Goal: Task Accomplishment & Management: Use online tool/utility

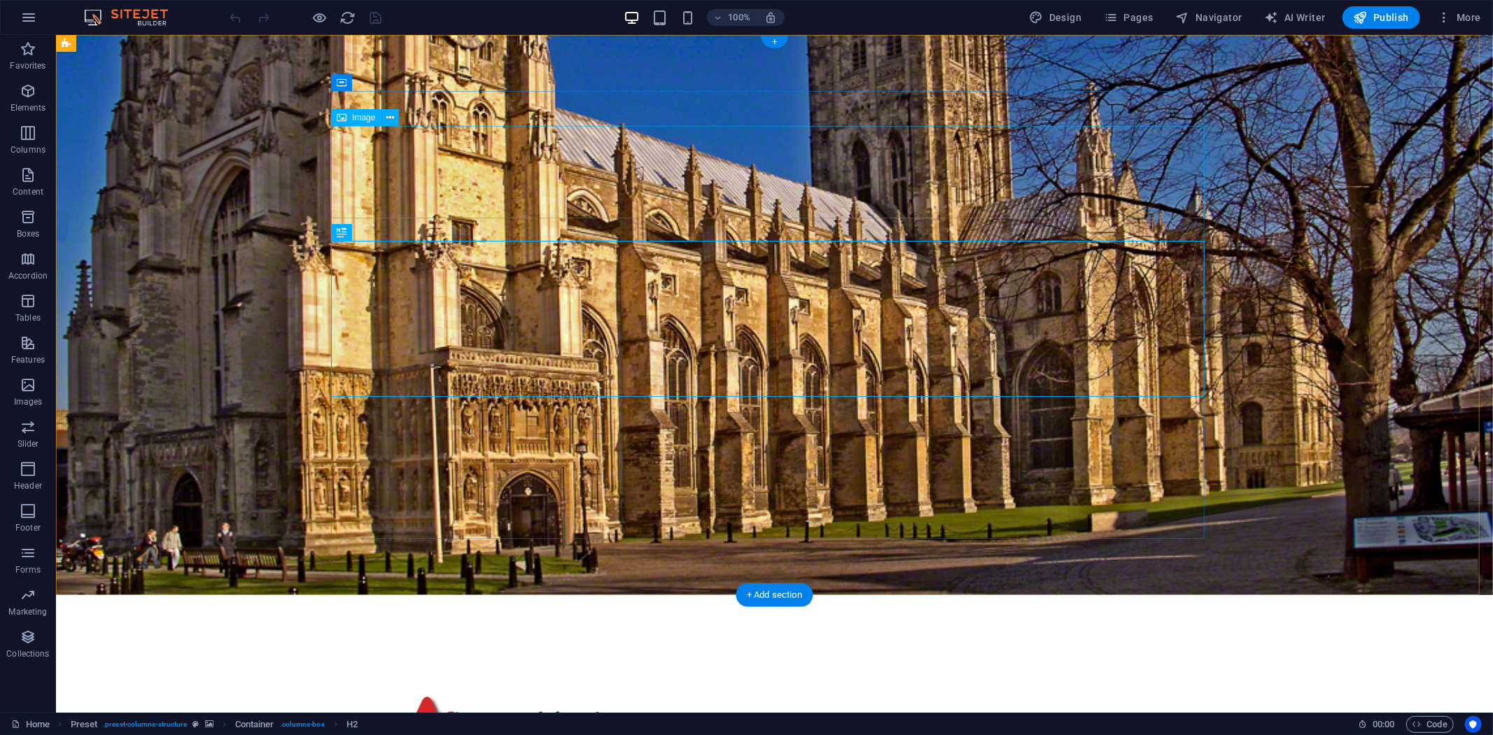
click at [764, 685] on figure at bounding box center [503, 731] width 874 height 92
select select "px"
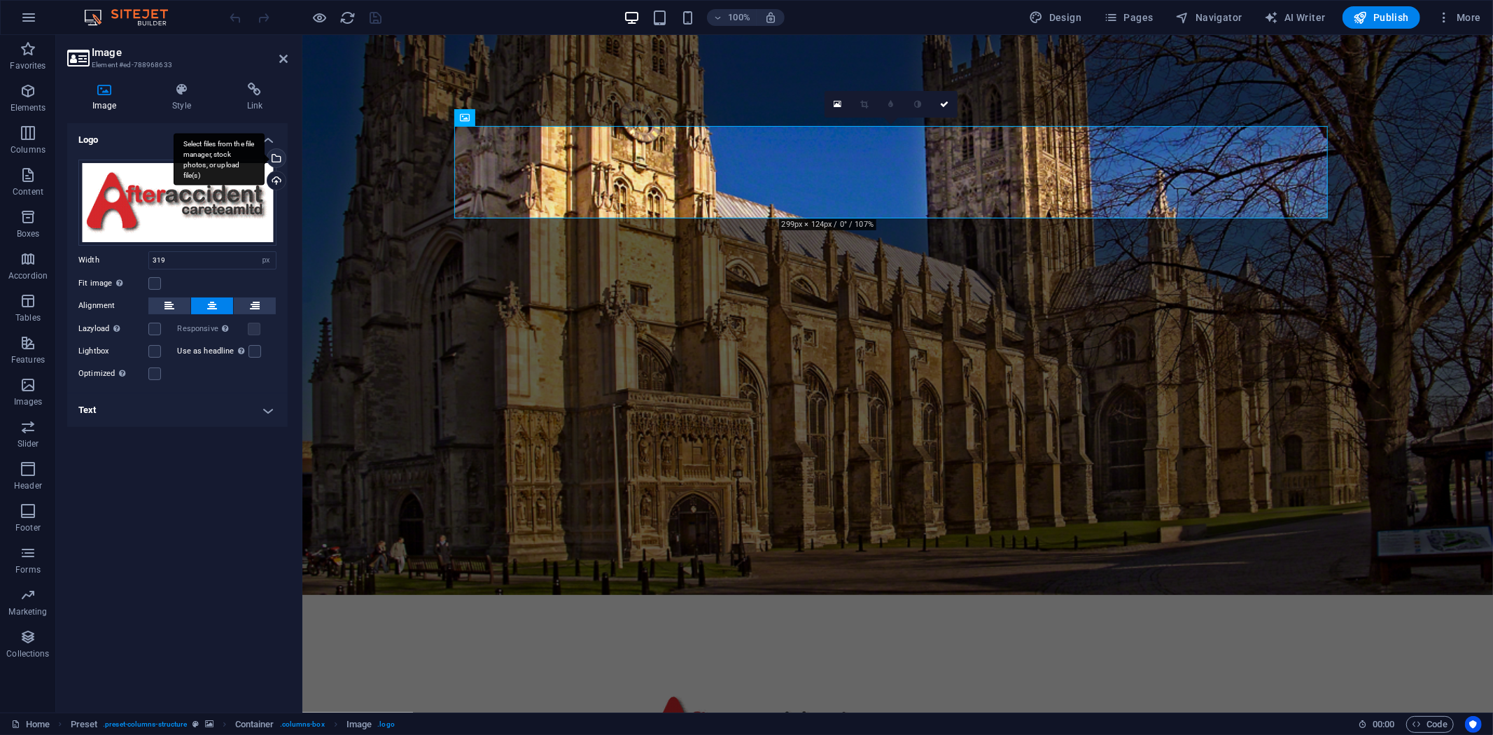
click at [278, 157] on div "Select files from the file manager, stock photos, or upload file(s)" at bounding box center [275, 159] width 21 height 21
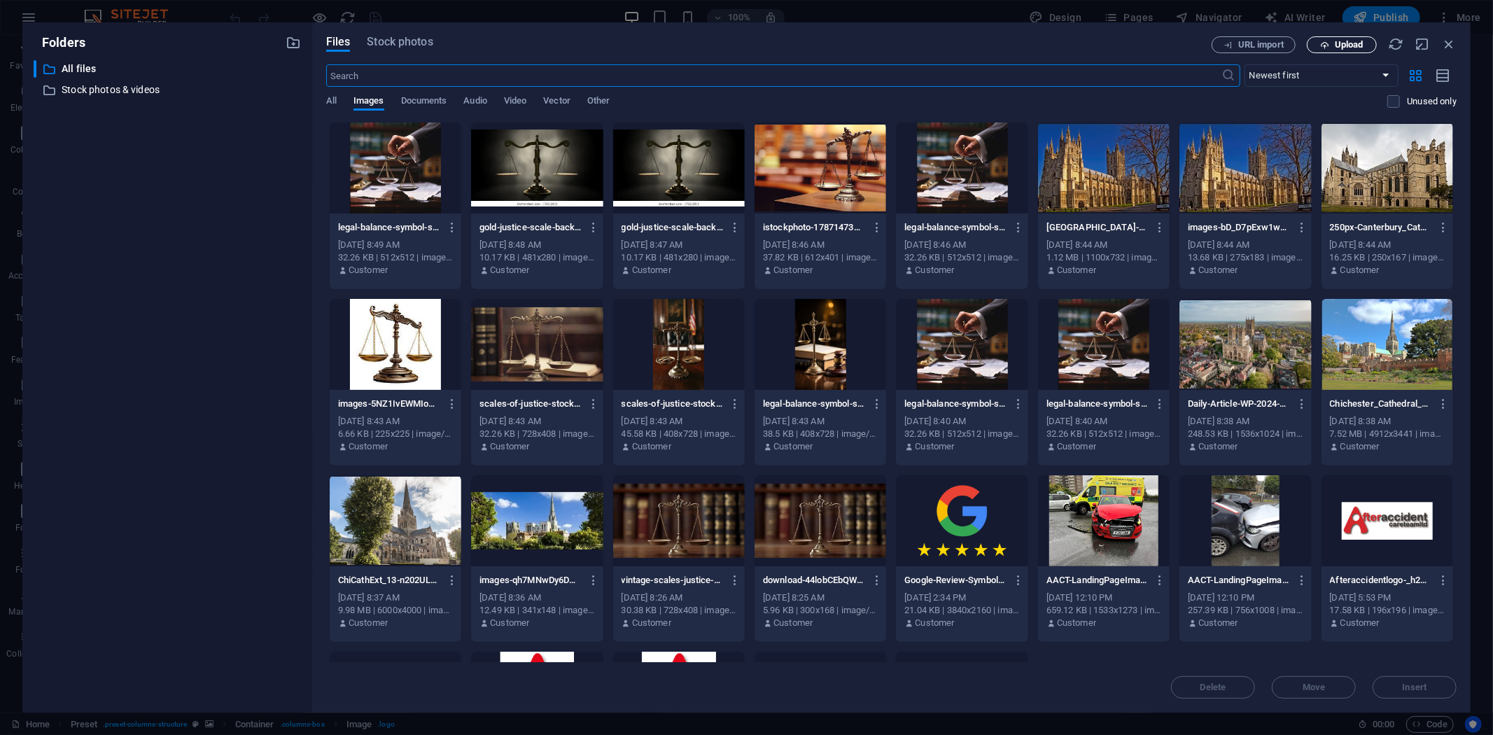
click at [1371, 42] on button "Upload" at bounding box center [1342, 44] width 70 height 17
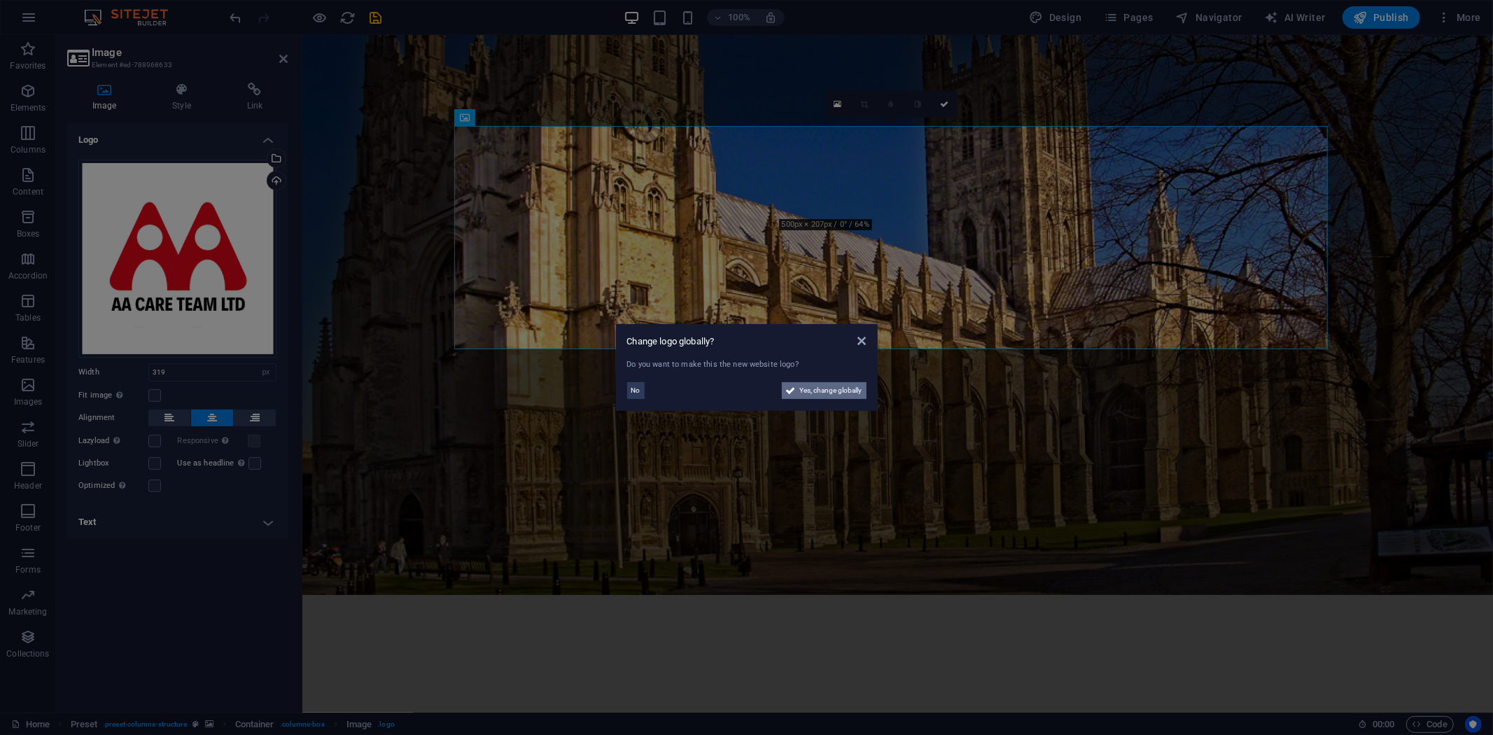
click at [836, 388] on span "Yes, change globally" at bounding box center [831, 390] width 62 height 17
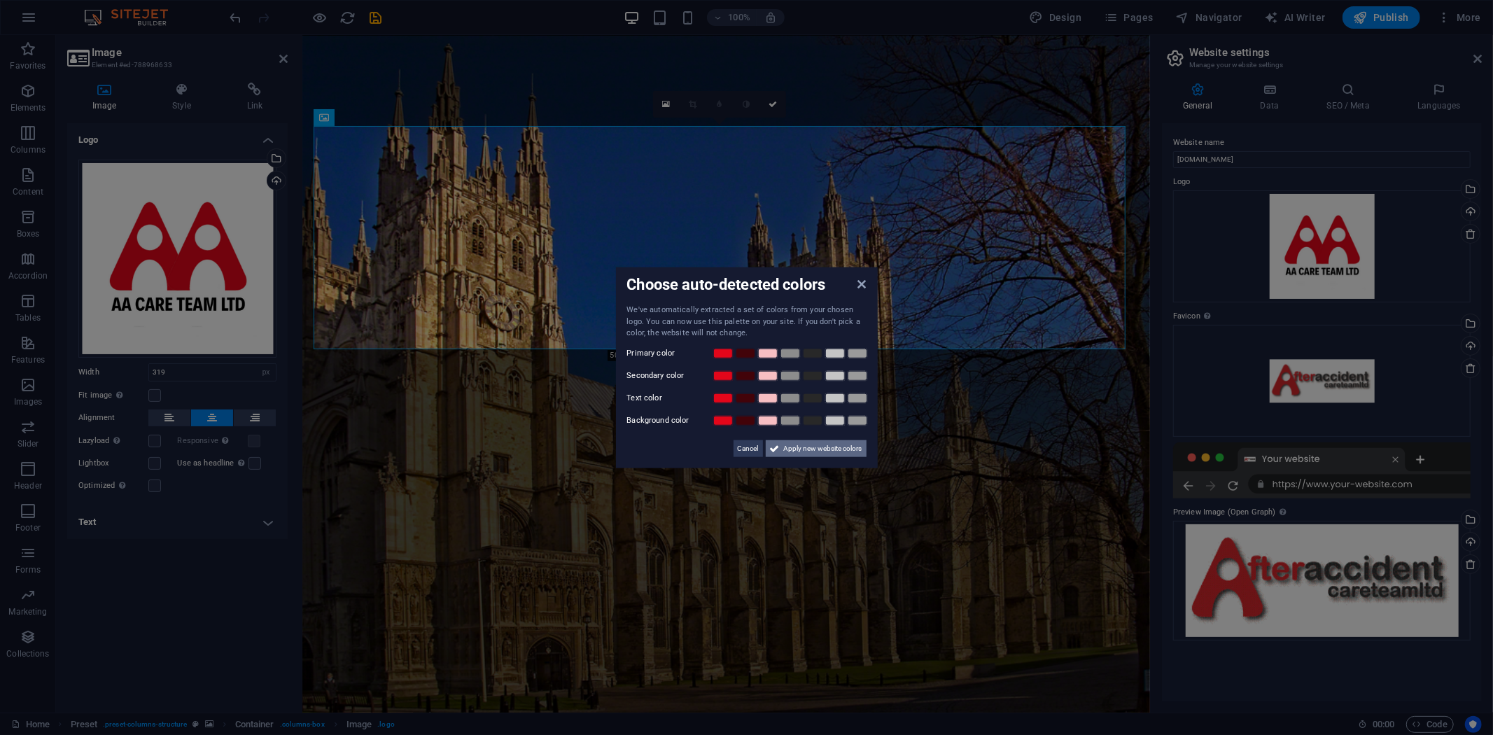
click at [840, 444] on span "Apply new website colors" at bounding box center [823, 448] width 78 height 17
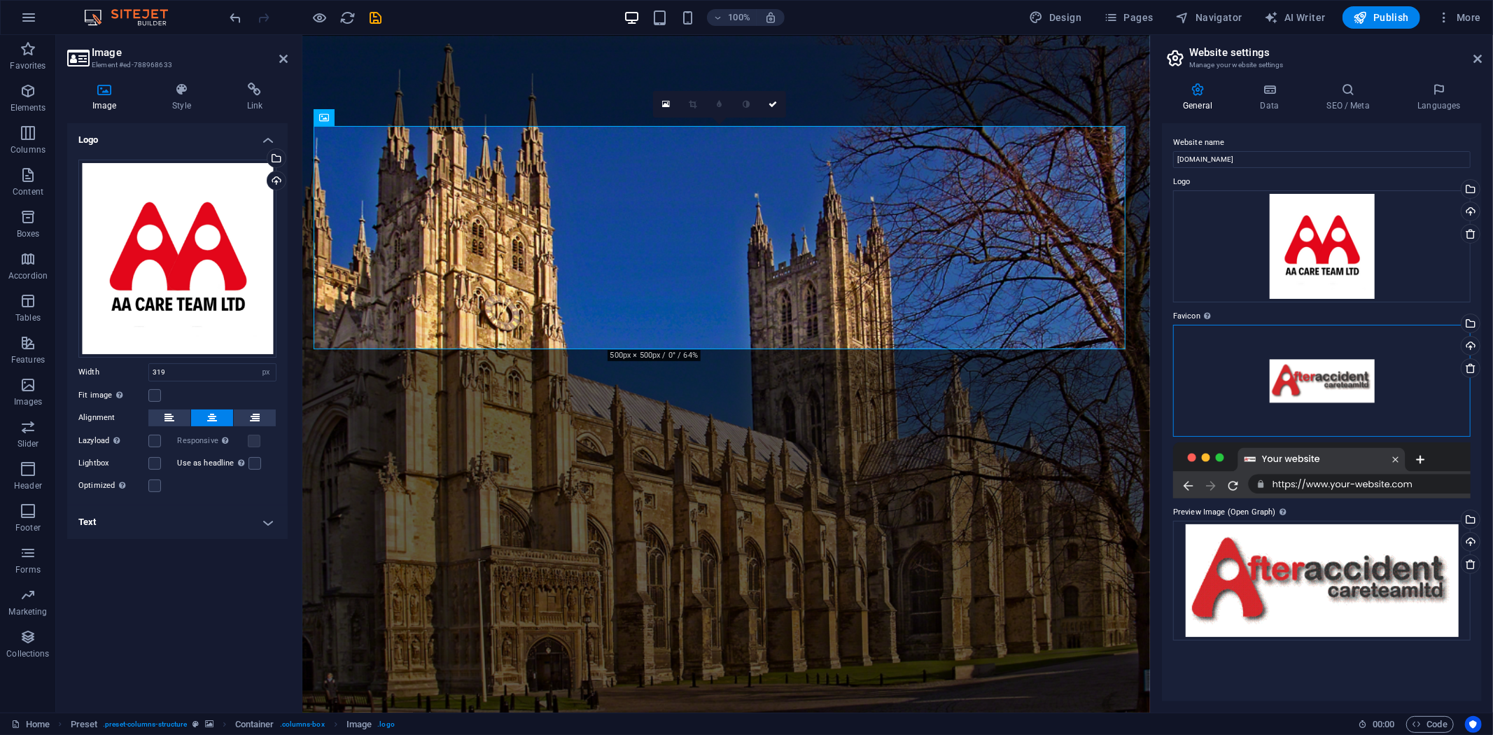
click at [1217, 402] on div "Drag files here, click to choose files or select files from Files or our free s…" at bounding box center [1321, 381] width 297 height 112
click at [1276, 384] on div "Drag files here, click to choose files or select files from Files or our free s…" at bounding box center [1321, 381] width 297 height 112
click at [1277, 384] on div "Drag files here, click to choose files or select files from Files or our free s…" at bounding box center [1321, 381] width 297 height 112
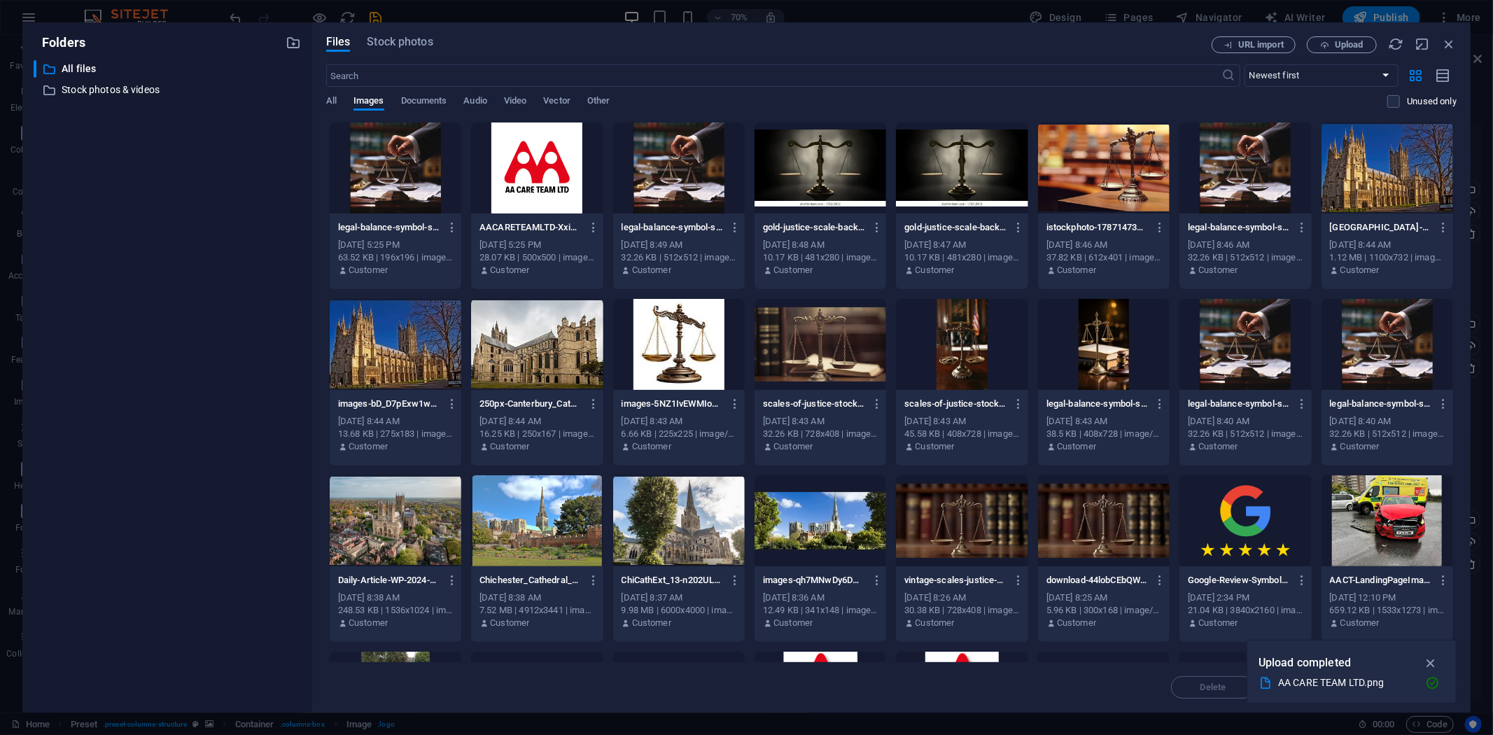
click at [523, 160] on div at bounding box center [537, 167] width 132 height 91
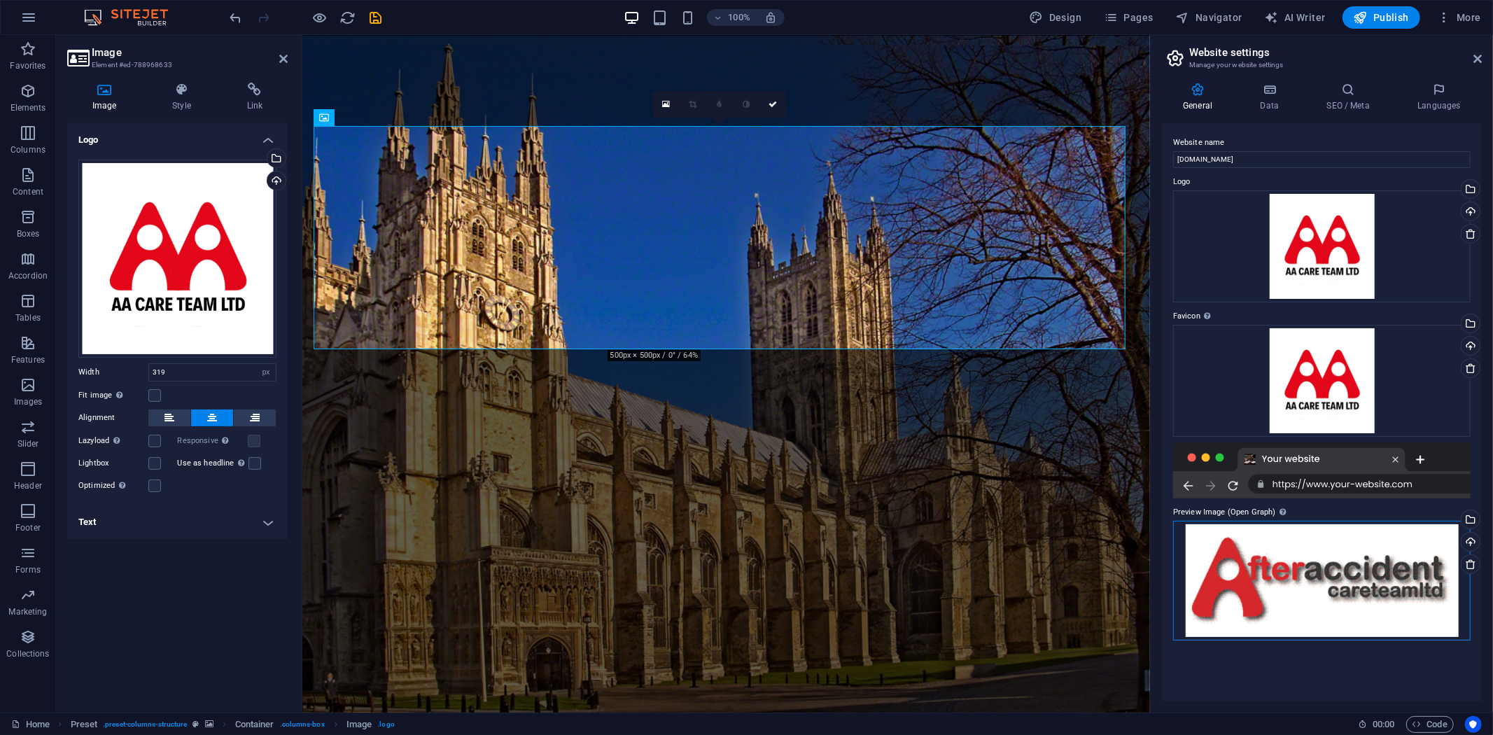
click at [1273, 552] on div "Drag files here, click to choose files or select files from Files or our free s…" at bounding box center [1321, 581] width 297 height 120
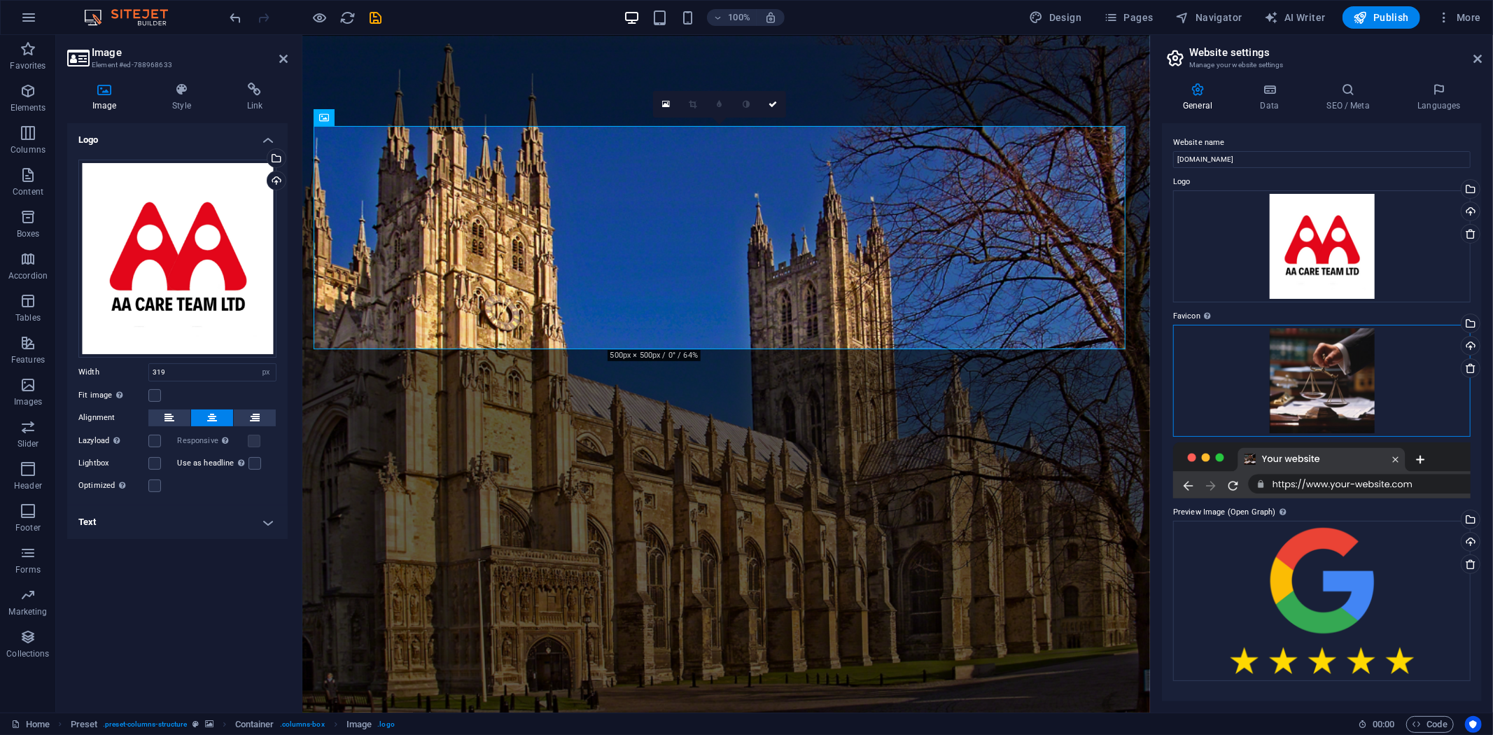
click at [1320, 398] on div "Drag files here, click to choose files or select files from Files or our free s…" at bounding box center [1321, 381] width 297 height 112
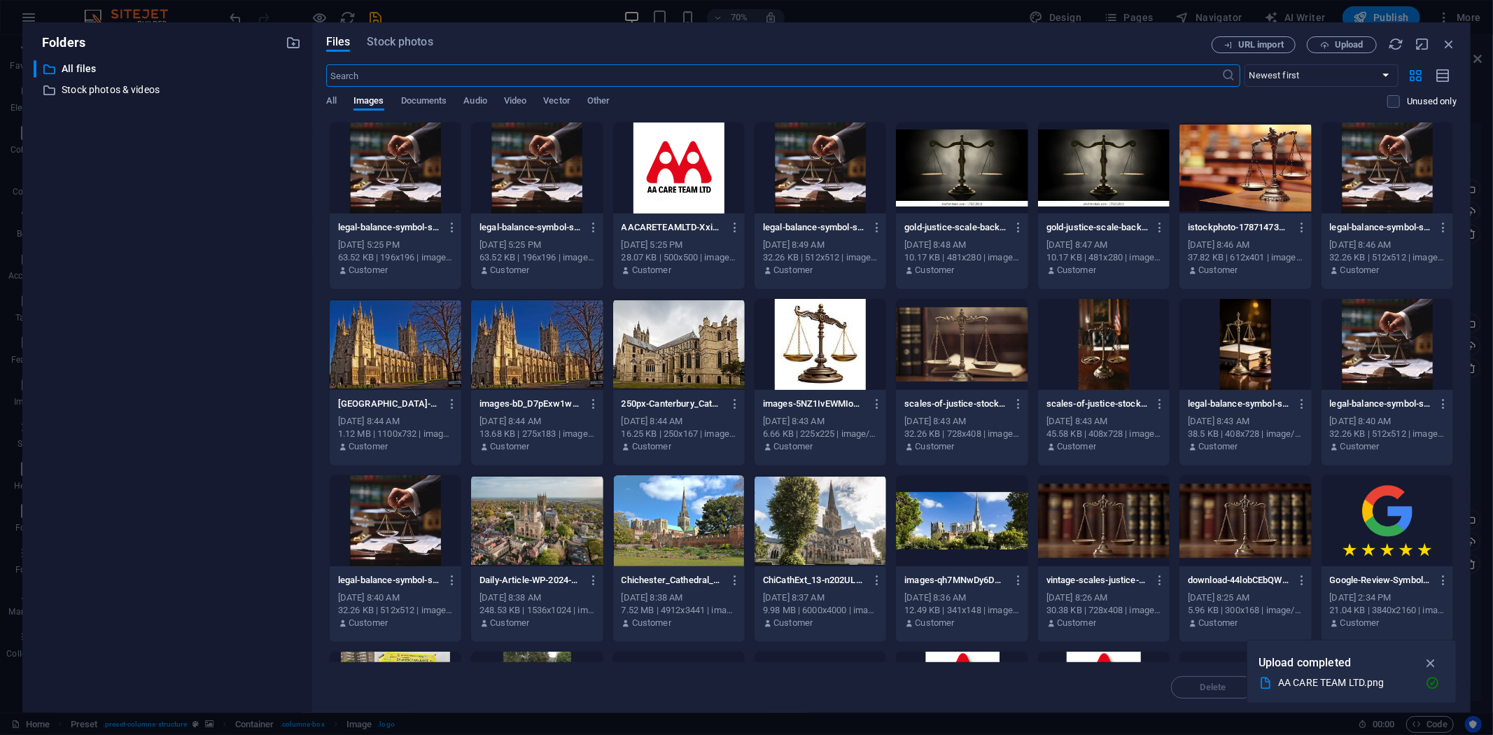
click at [654, 177] on div at bounding box center [679, 167] width 132 height 91
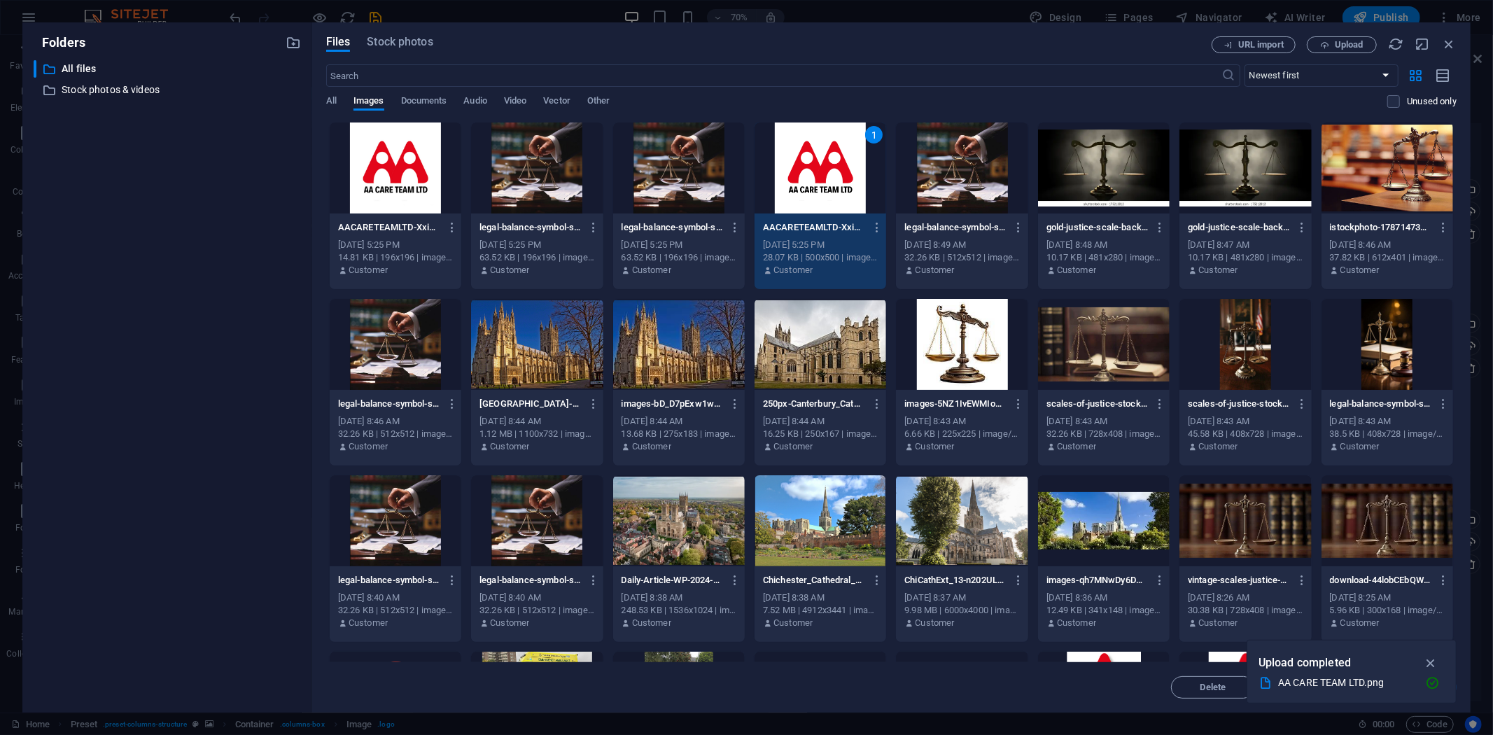
click at [387, 156] on div at bounding box center [396, 167] width 132 height 91
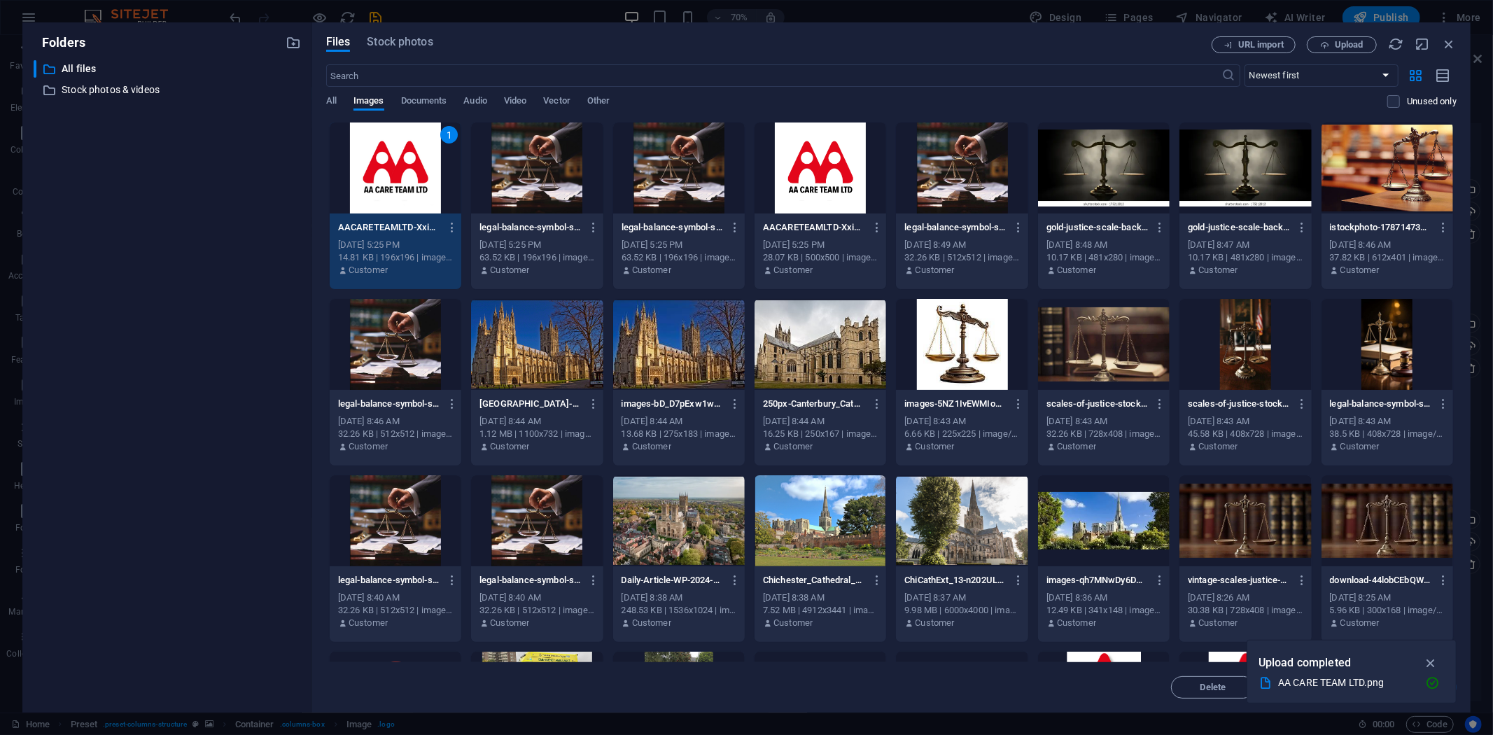
click at [387, 155] on div "1" at bounding box center [396, 167] width 132 height 91
click at [387, 155] on div at bounding box center [396, 167] width 132 height 91
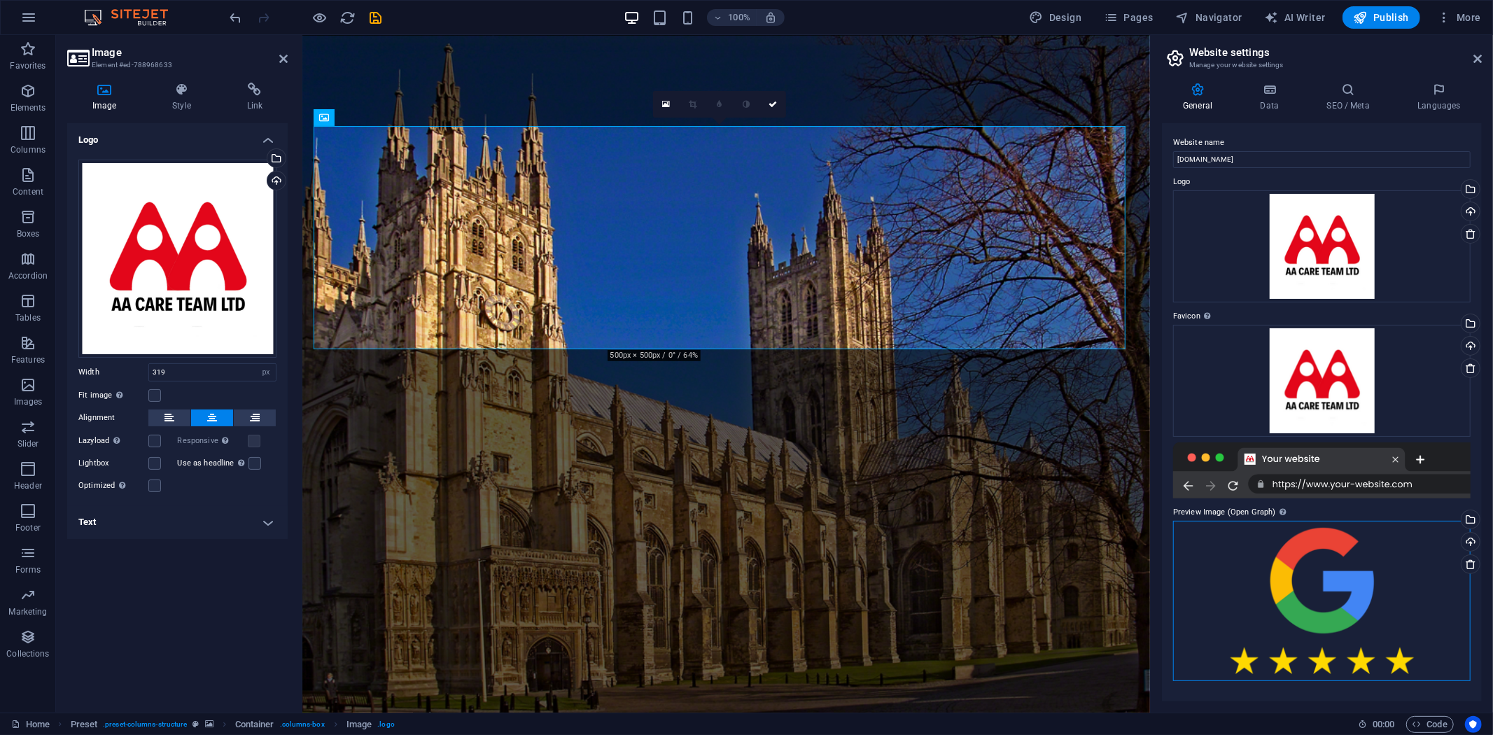
click at [1298, 569] on div "Drag files here, click to choose files or select files from Files or our free s…" at bounding box center [1321, 601] width 297 height 160
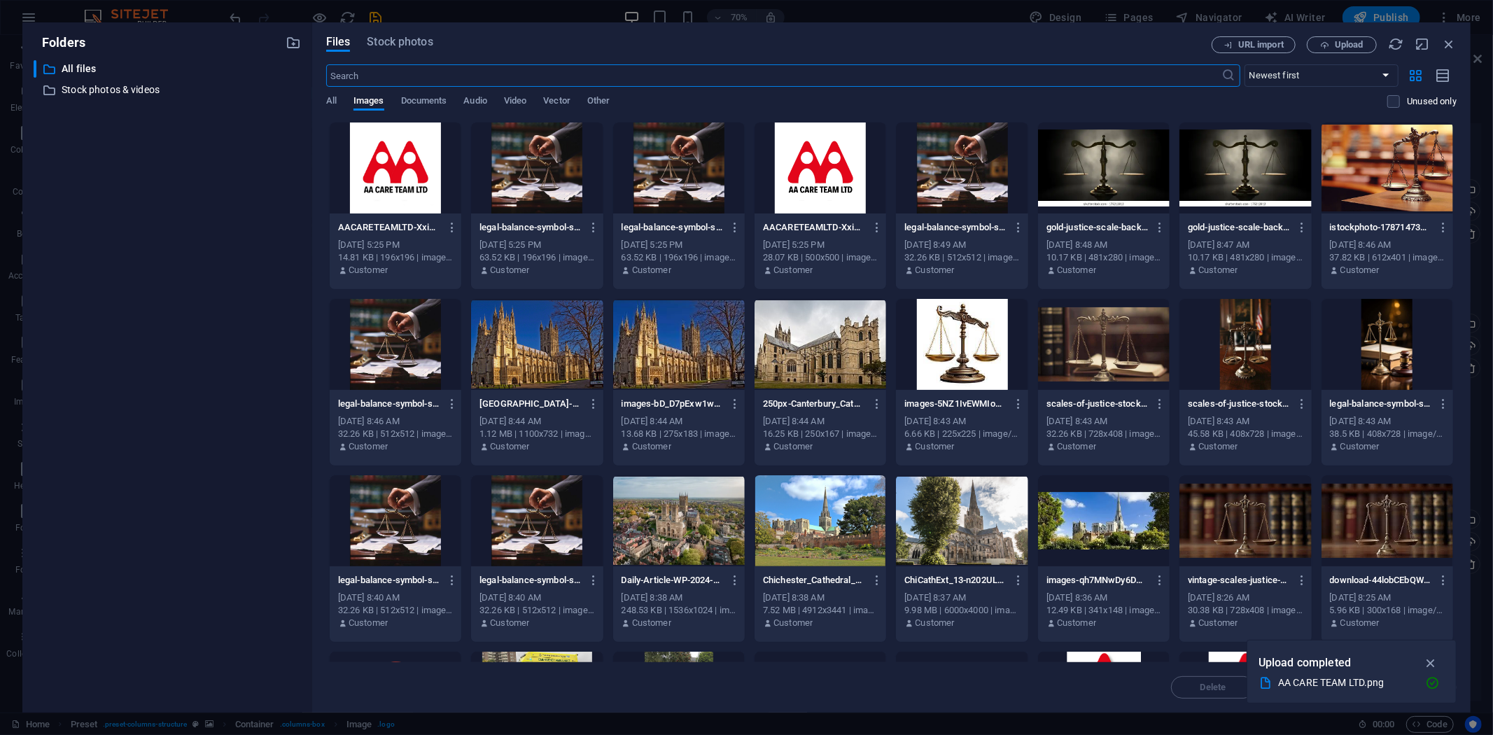
click at [376, 172] on div at bounding box center [396, 167] width 132 height 91
drag, startPoint x: 376, startPoint y: 172, endPoint x: 71, endPoint y: 137, distance: 306.5
click at [376, 172] on div "1" at bounding box center [396, 167] width 132 height 91
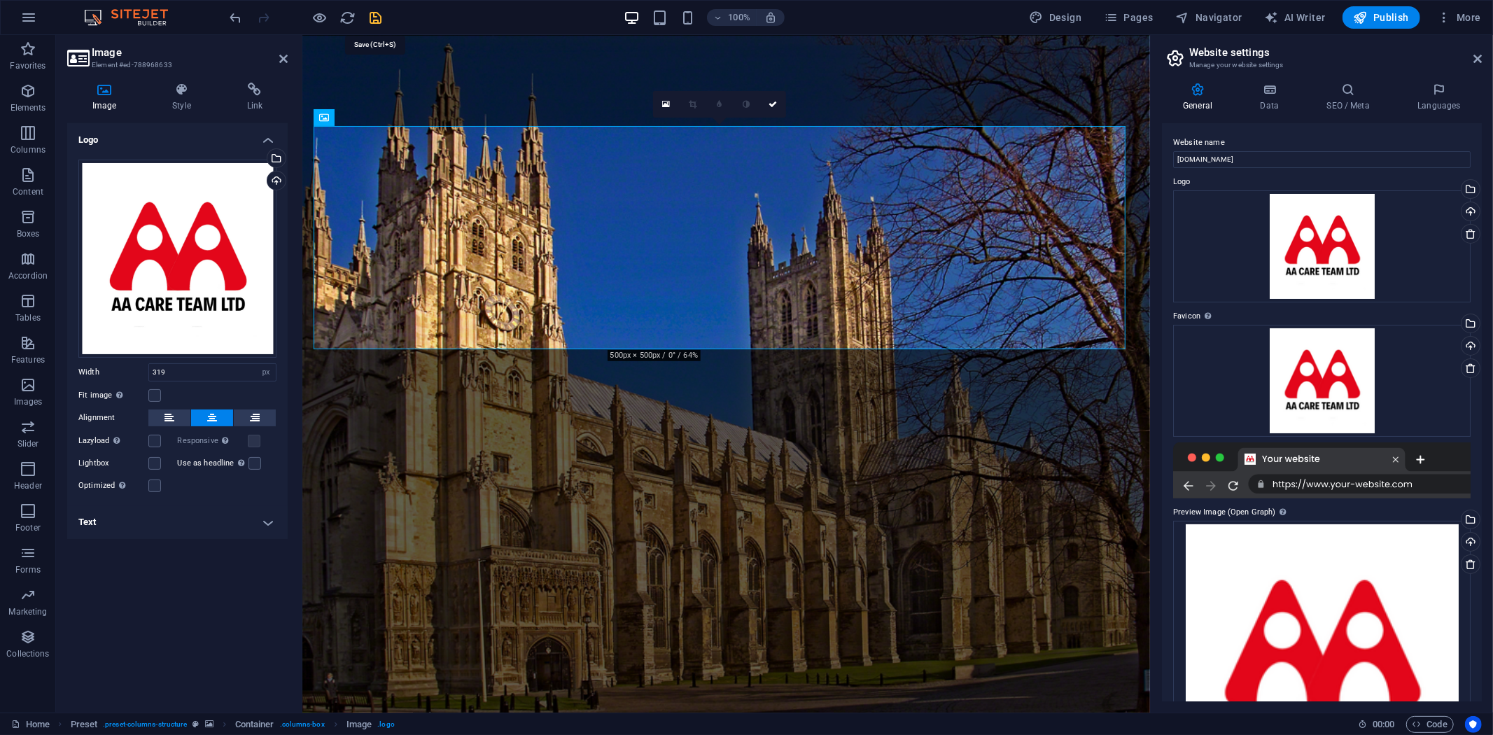
click at [377, 15] on icon "save" at bounding box center [376, 18] width 16 height 16
checkbox input "false"
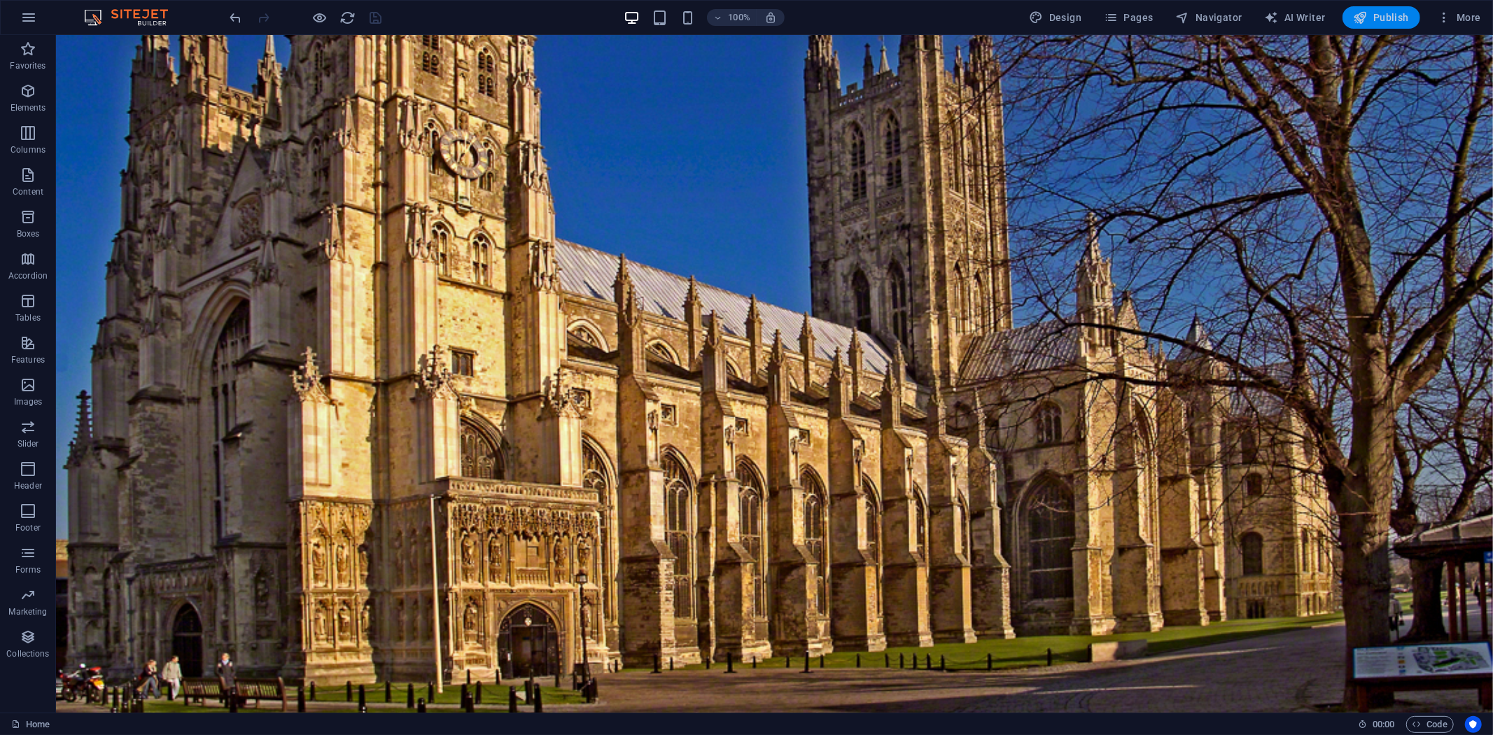
drag, startPoint x: 1361, startPoint y: 19, endPoint x: 1255, endPoint y: 103, distance: 135.6
click at [1361, 19] on icon "button" at bounding box center [1361, 17] width 14 height 14
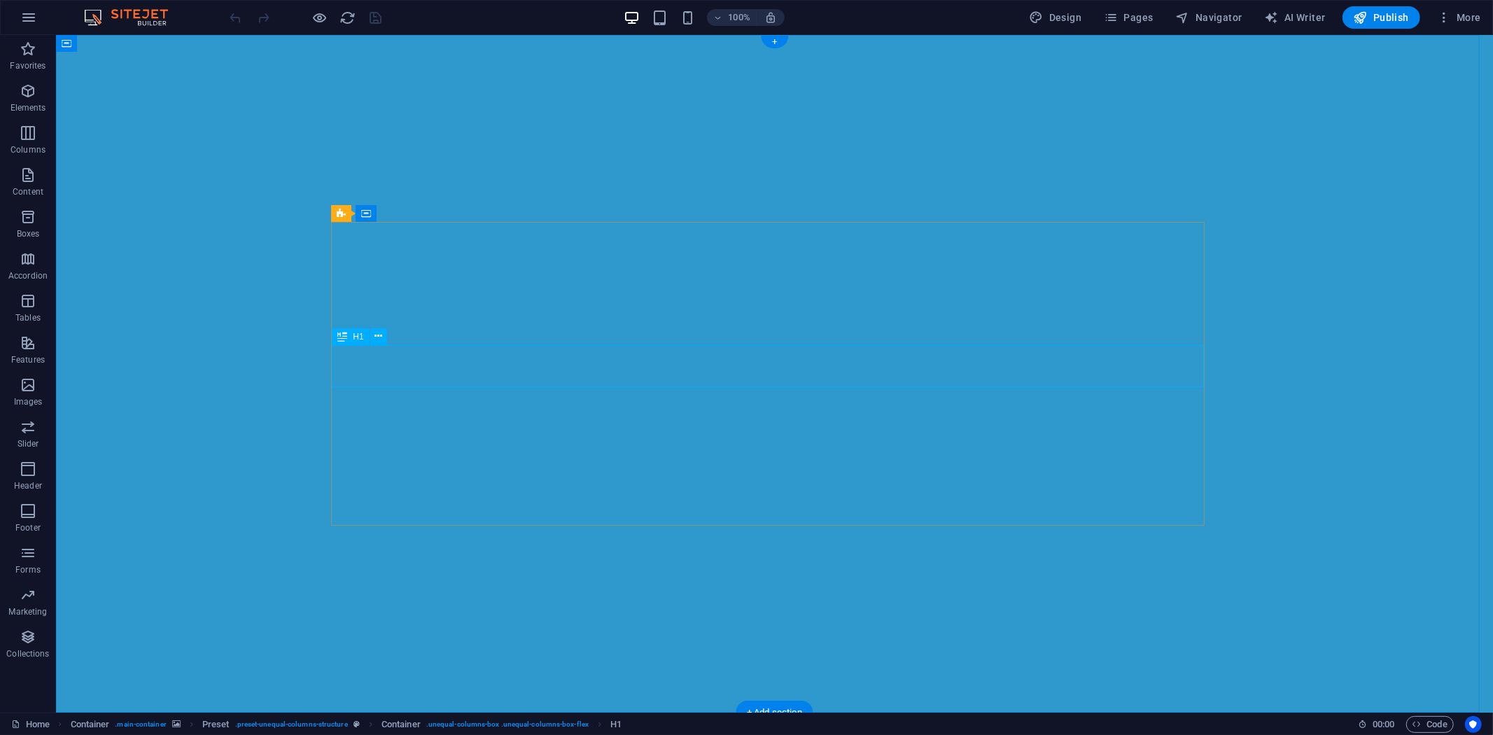
scroll to position [44, 0]
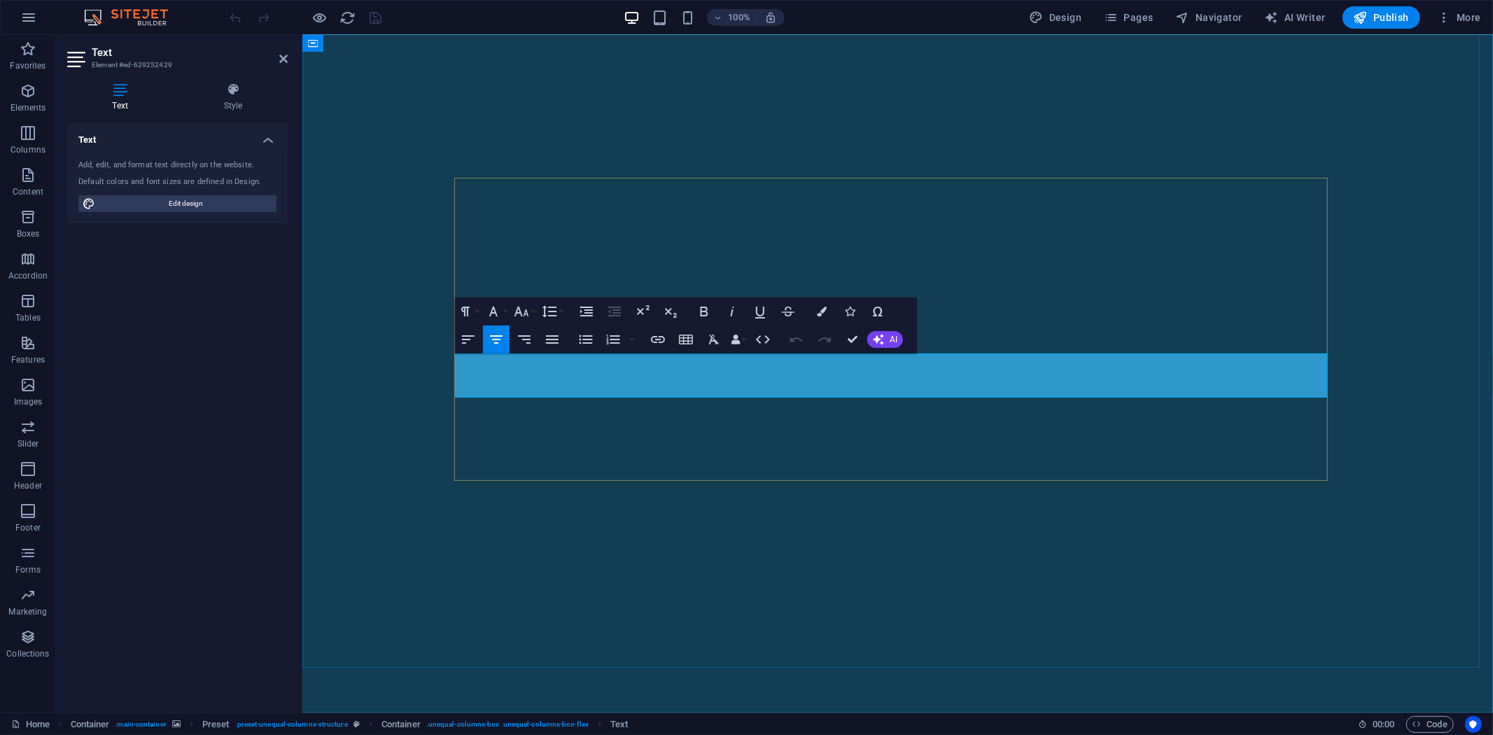
drag, startPoint x: 1259, startPoint y: 375, endPoint x: 474, endPoint y: 367, distance: 785.4
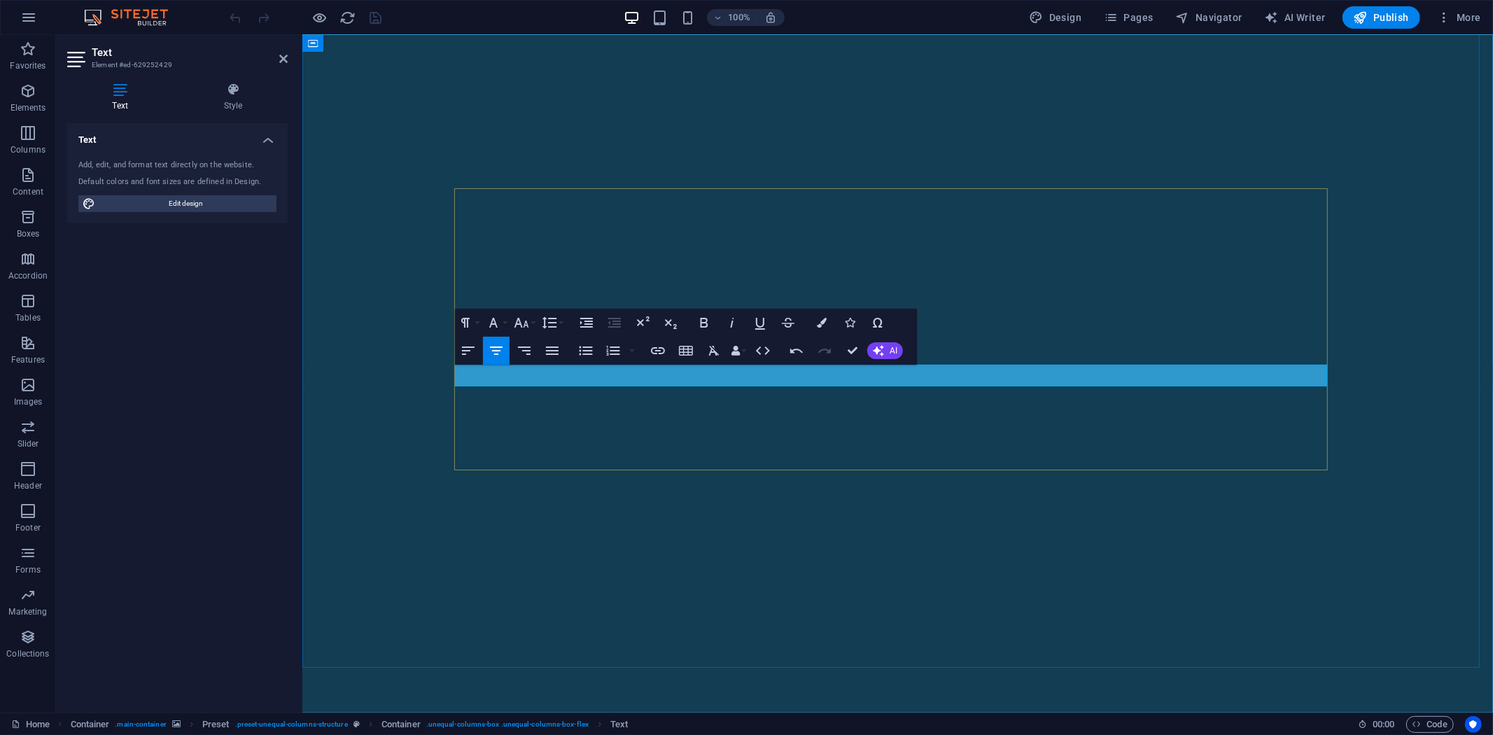
drag, startPoint x: 972, startPoint y: 372, endPoint x: 781, endPoint y: 378, distance: 191.2
click at [707, 346] on icon "button" at bounding box center [714, 350] width 17 height 17
click at [697, 325] on icon "button" at bounding box center [704, 322] width 17 height 17
click at [526, 327] on icon "button" at bounding box center [521, 322] width 17 height 17
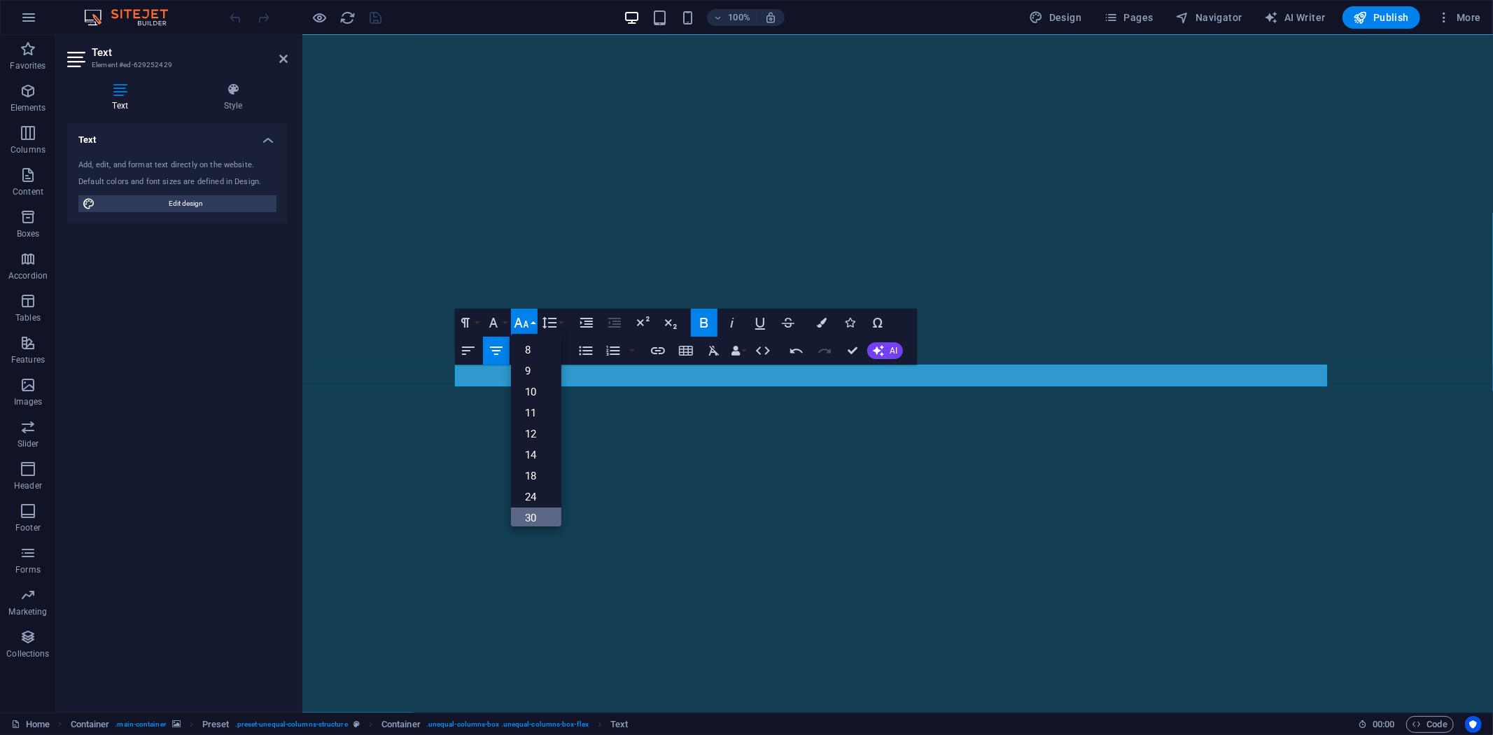
click at [533, 514] on link "30" at bounding box center [536, 517] width 50 height 21
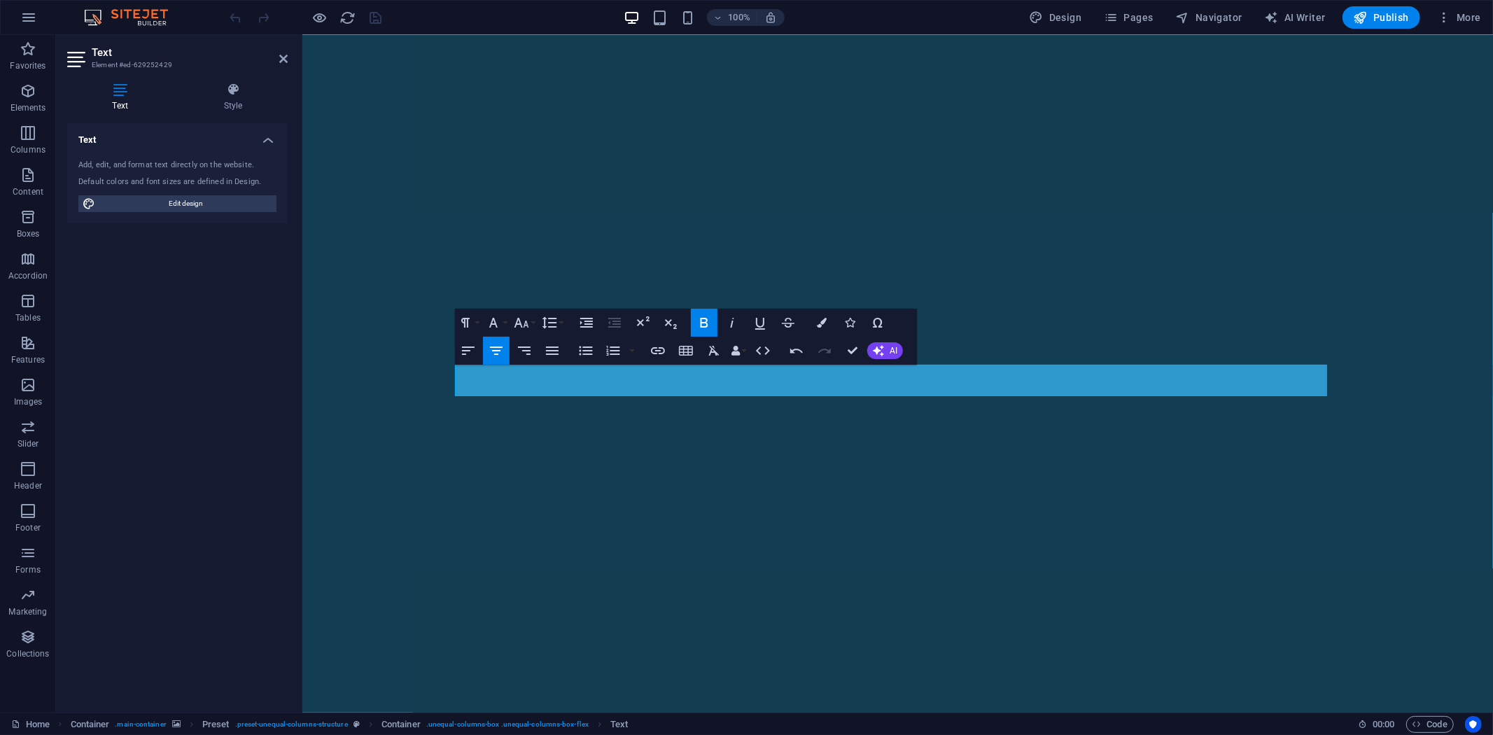
click at [644, 519] on figure at bounding box center [897, 334] width 1191 height 678
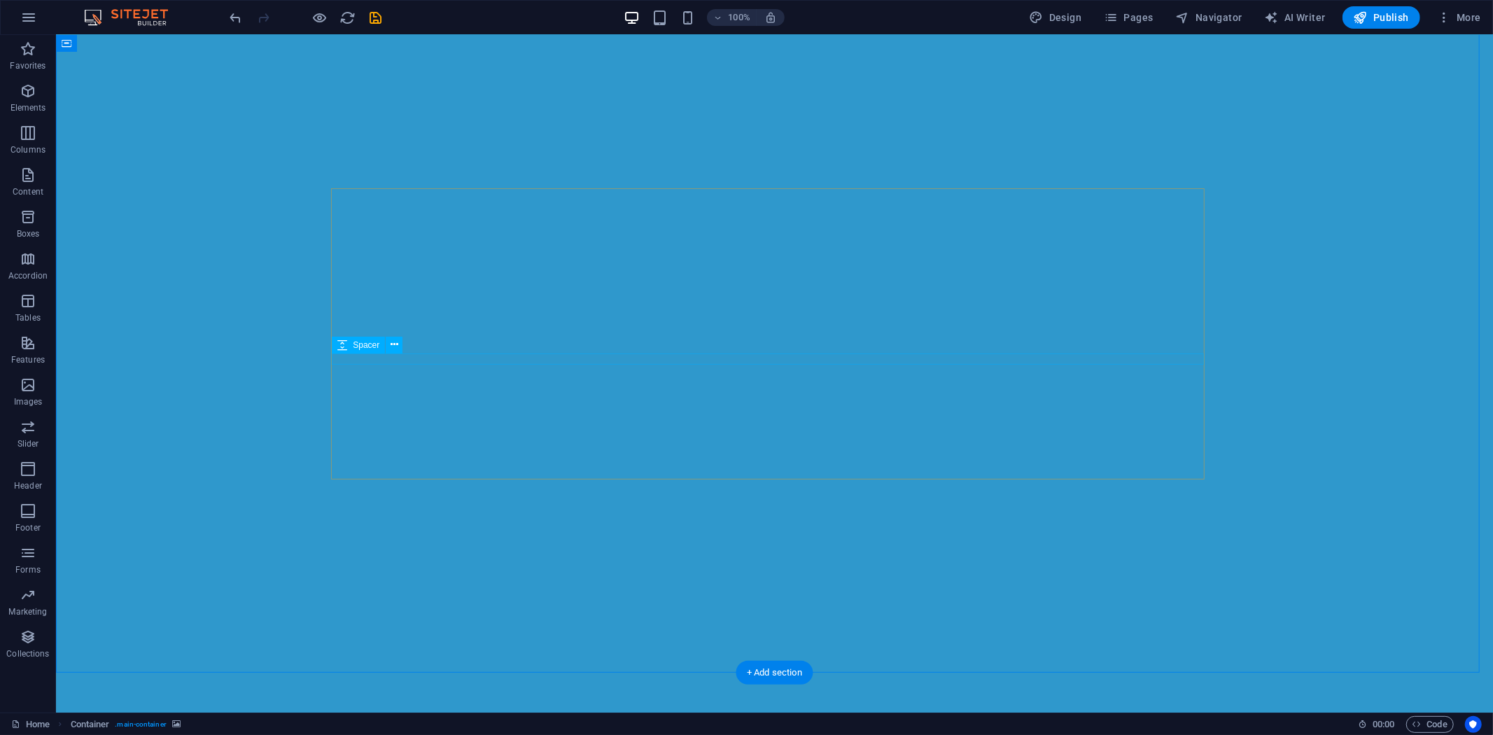
click at [374, 24] on icon "save" at bounding box center [376, 18] width 16 height 16
click at [778, 663] on div "+ Add section" at bounding box center [775, 669] width 78 height 24
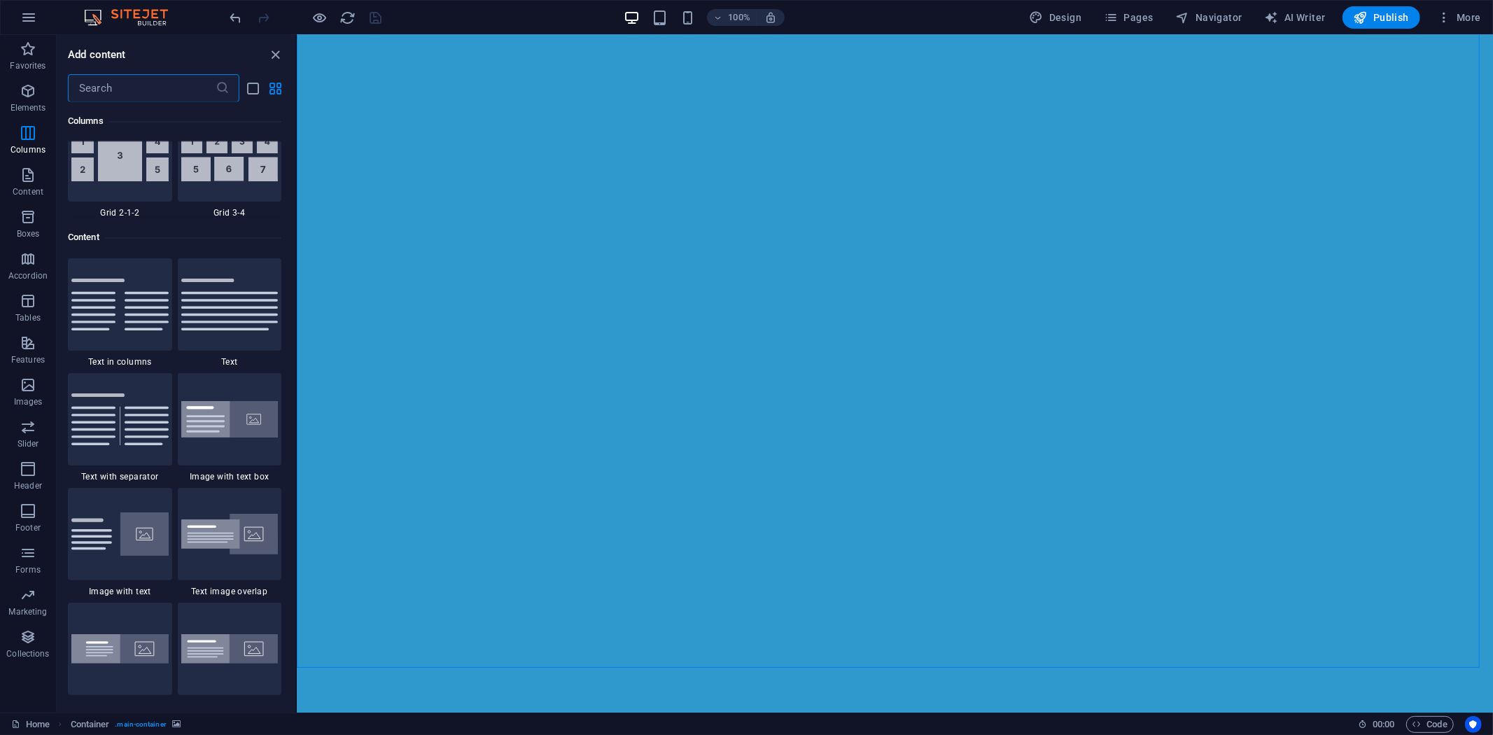
scroll to position [2411, 0]
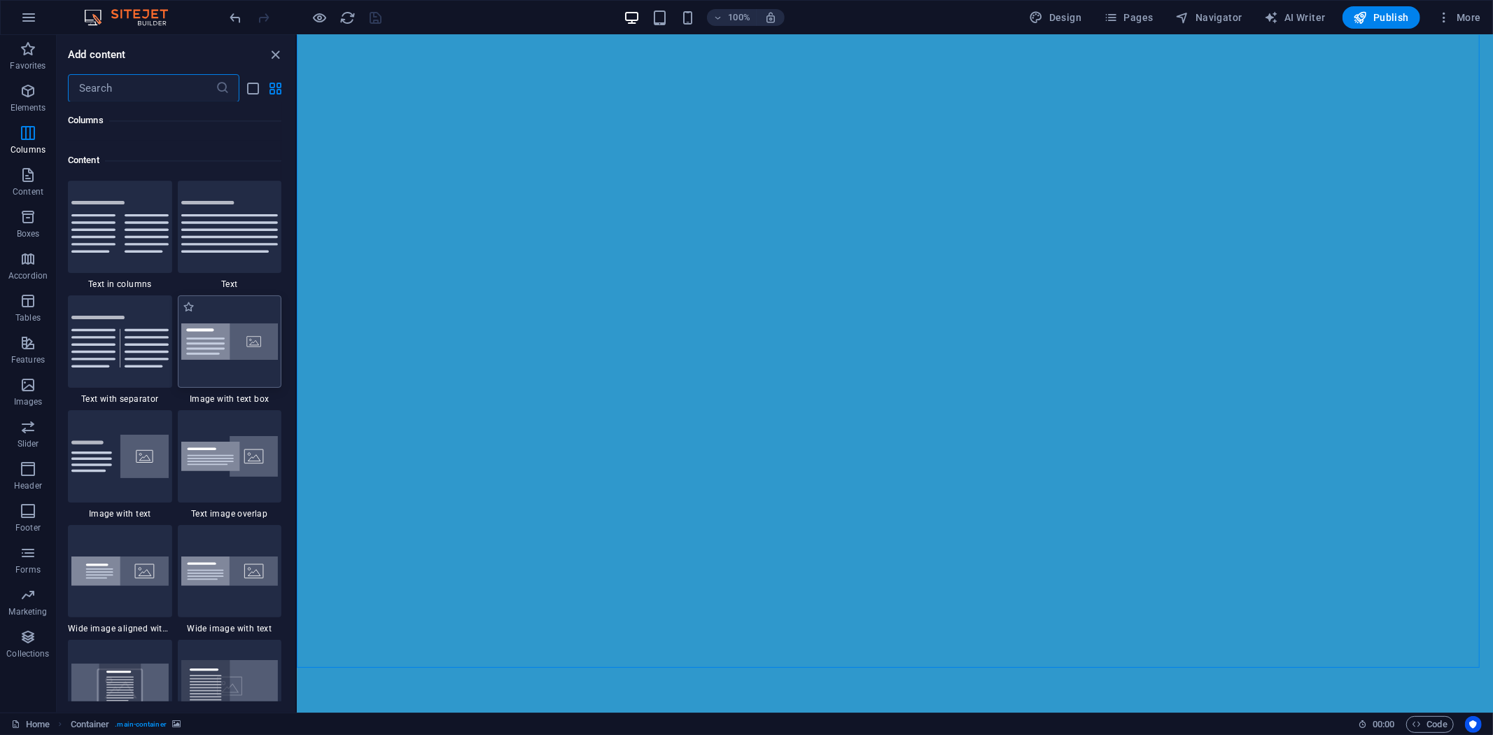
click at [227, 338] on img at bounding box center [229, 341] width 97 height 37
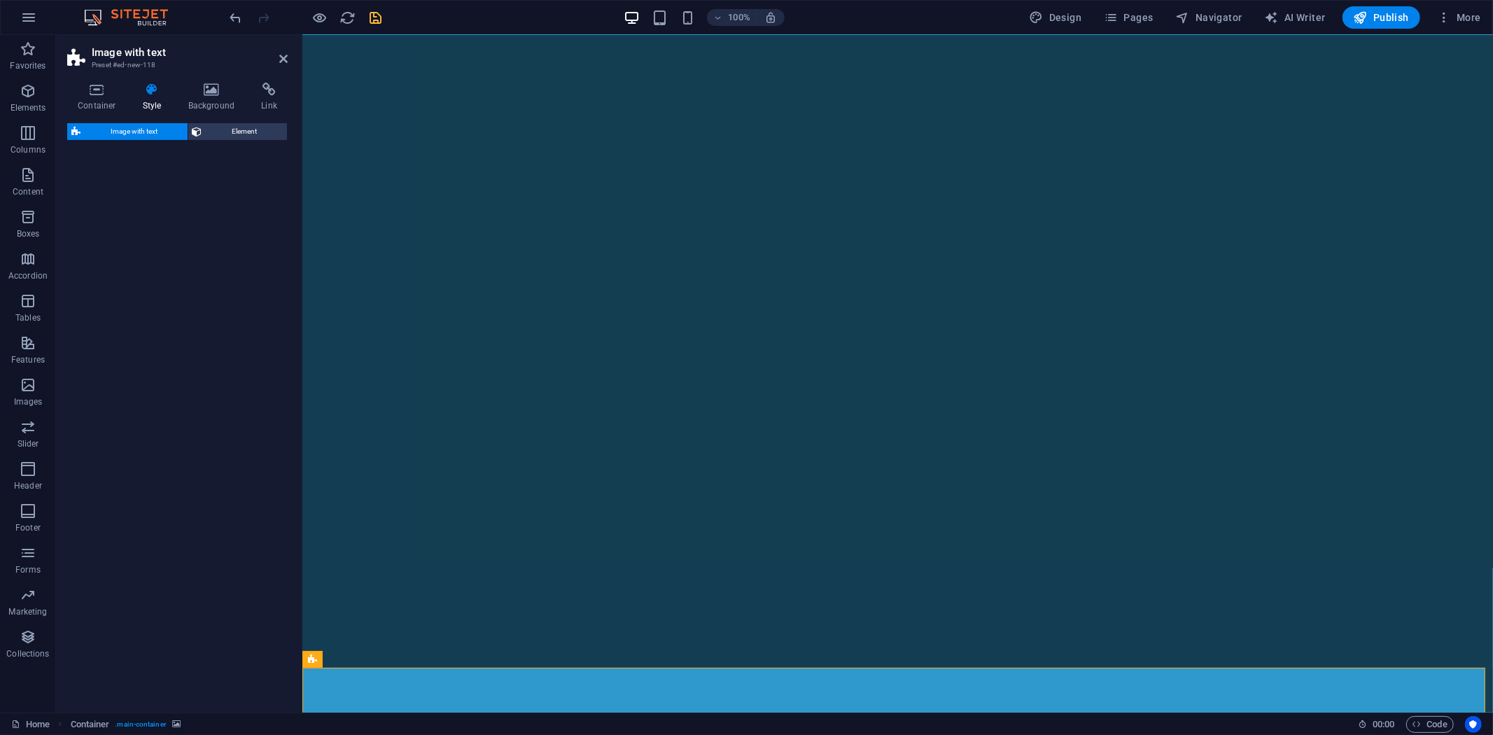
scroll to position [421, 0]
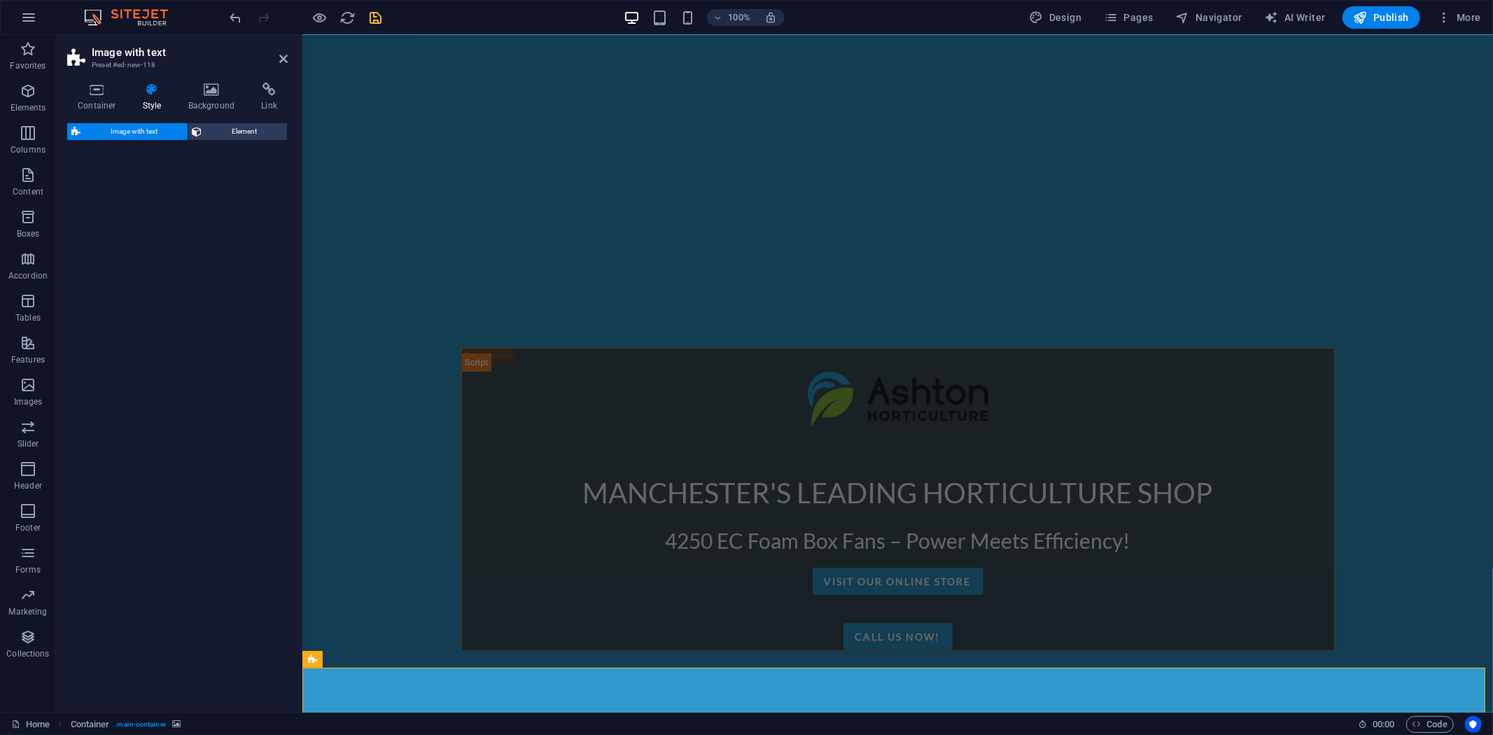
select select "rem"
select select "px"
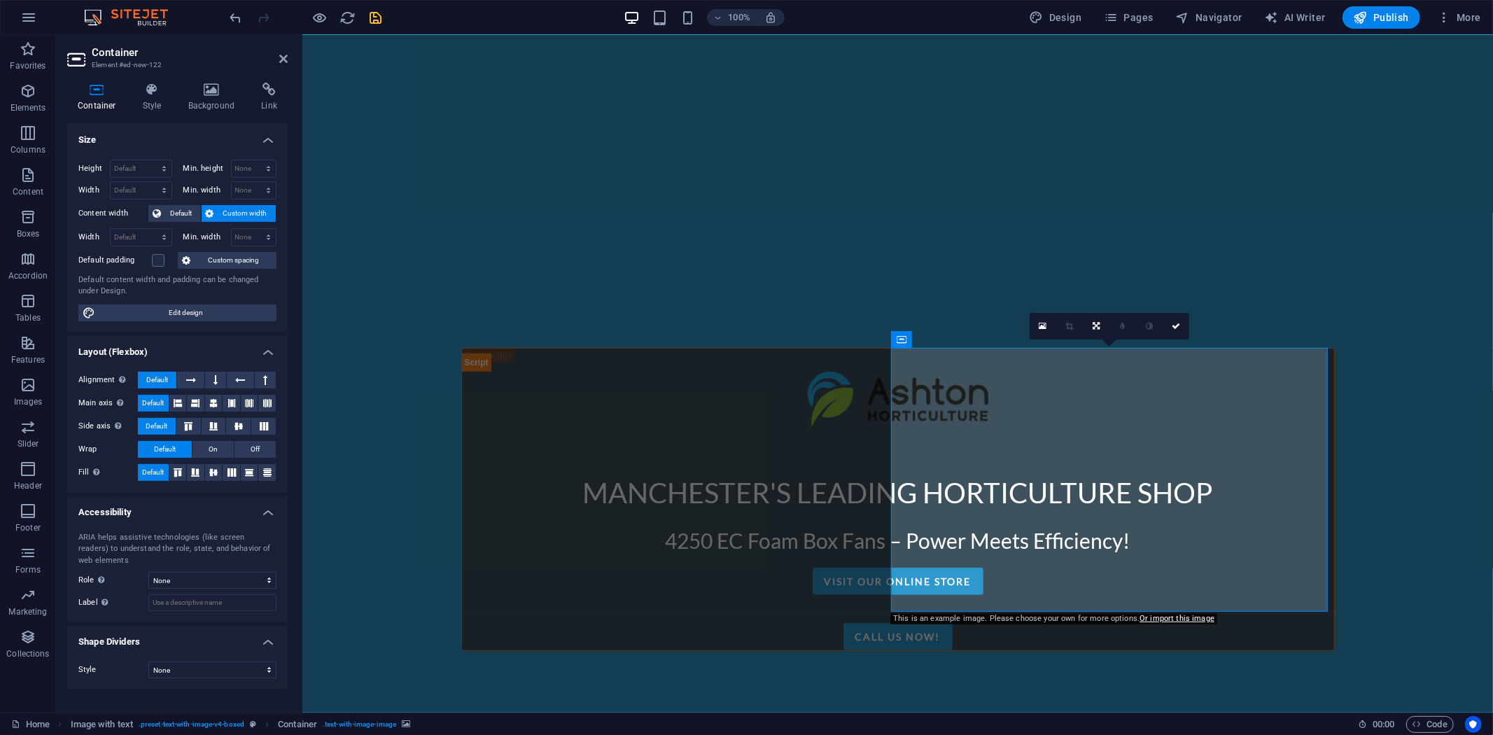
click at [220, 92] on icon at bounding box center [212, 90] width 68 height 14
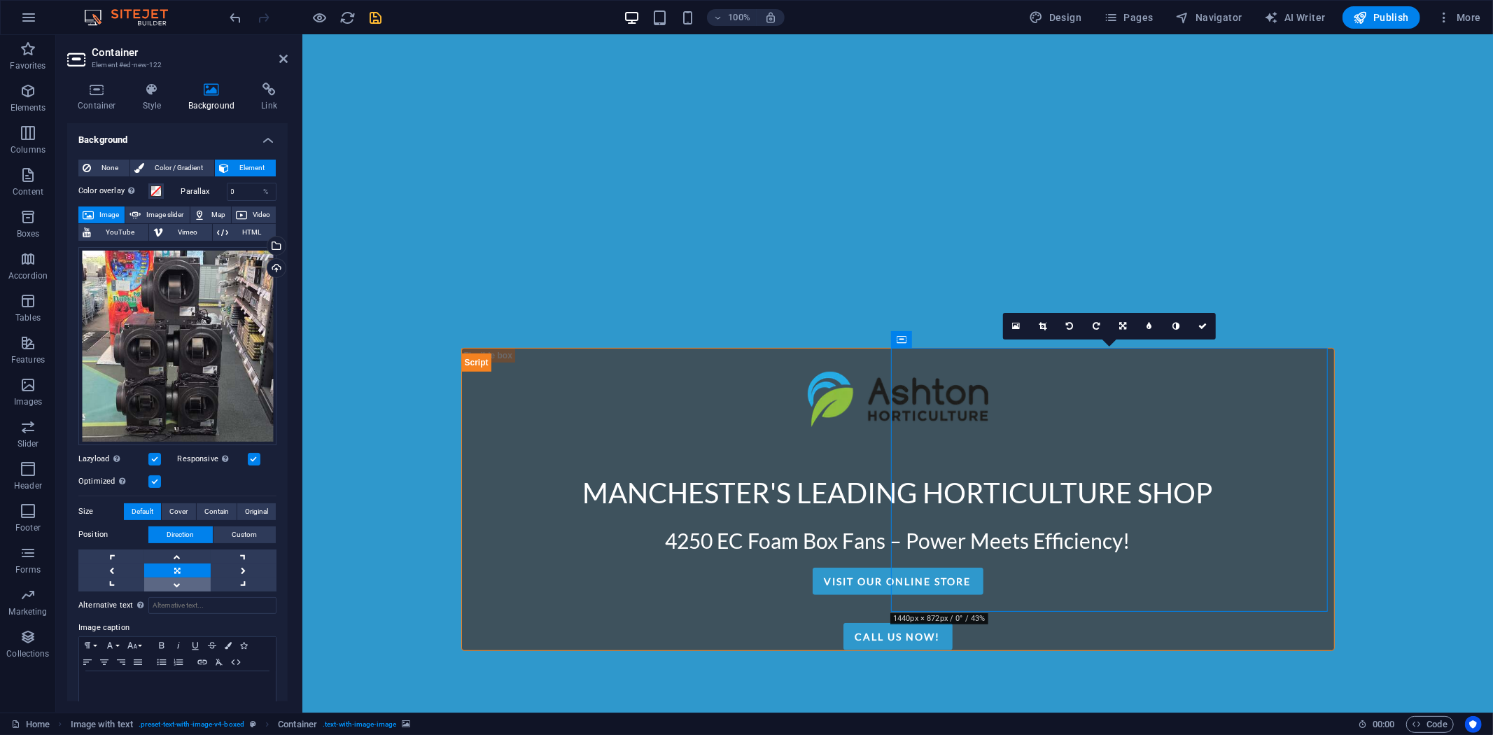
click at [172, 582] on link at bounding box center [177, 584] width 66 height 14
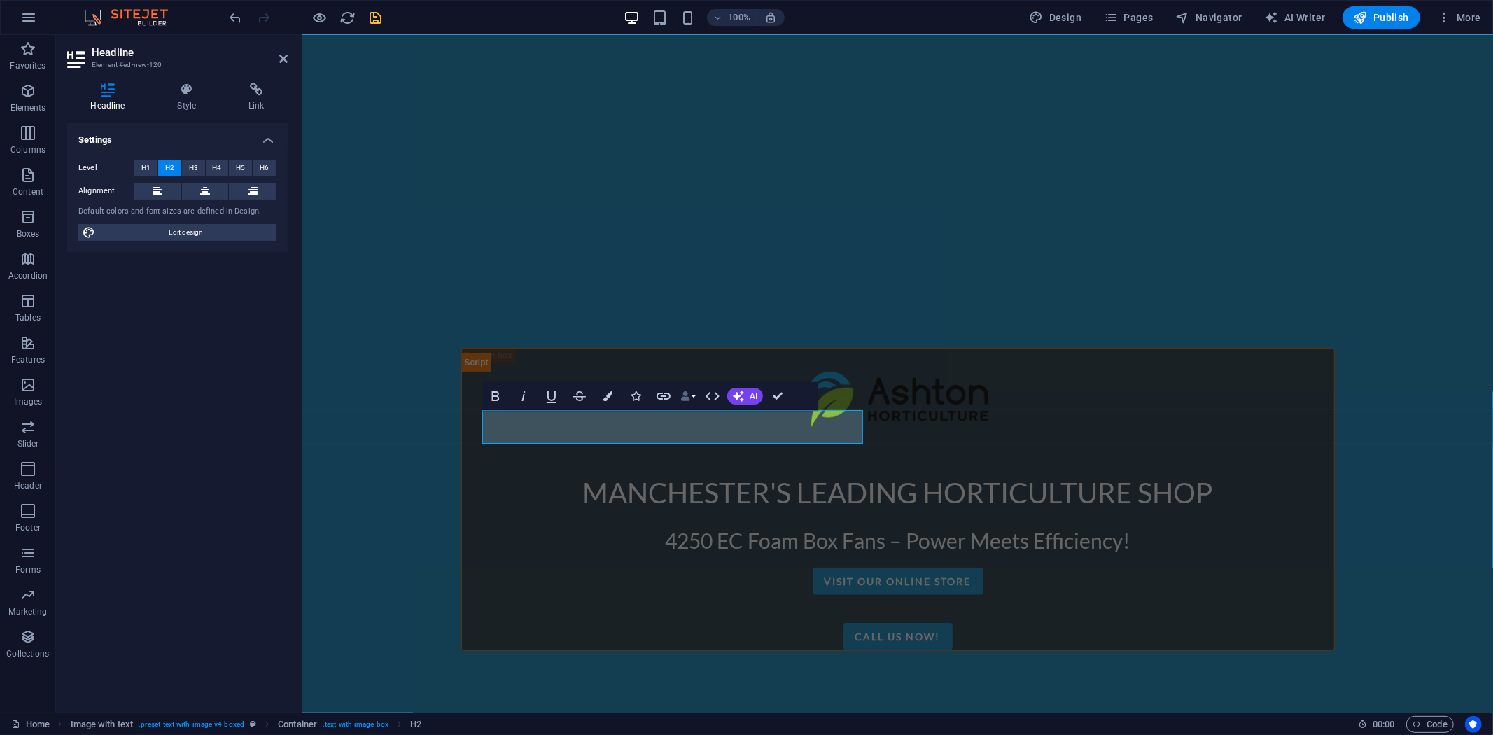
scroll to position [386, 0]
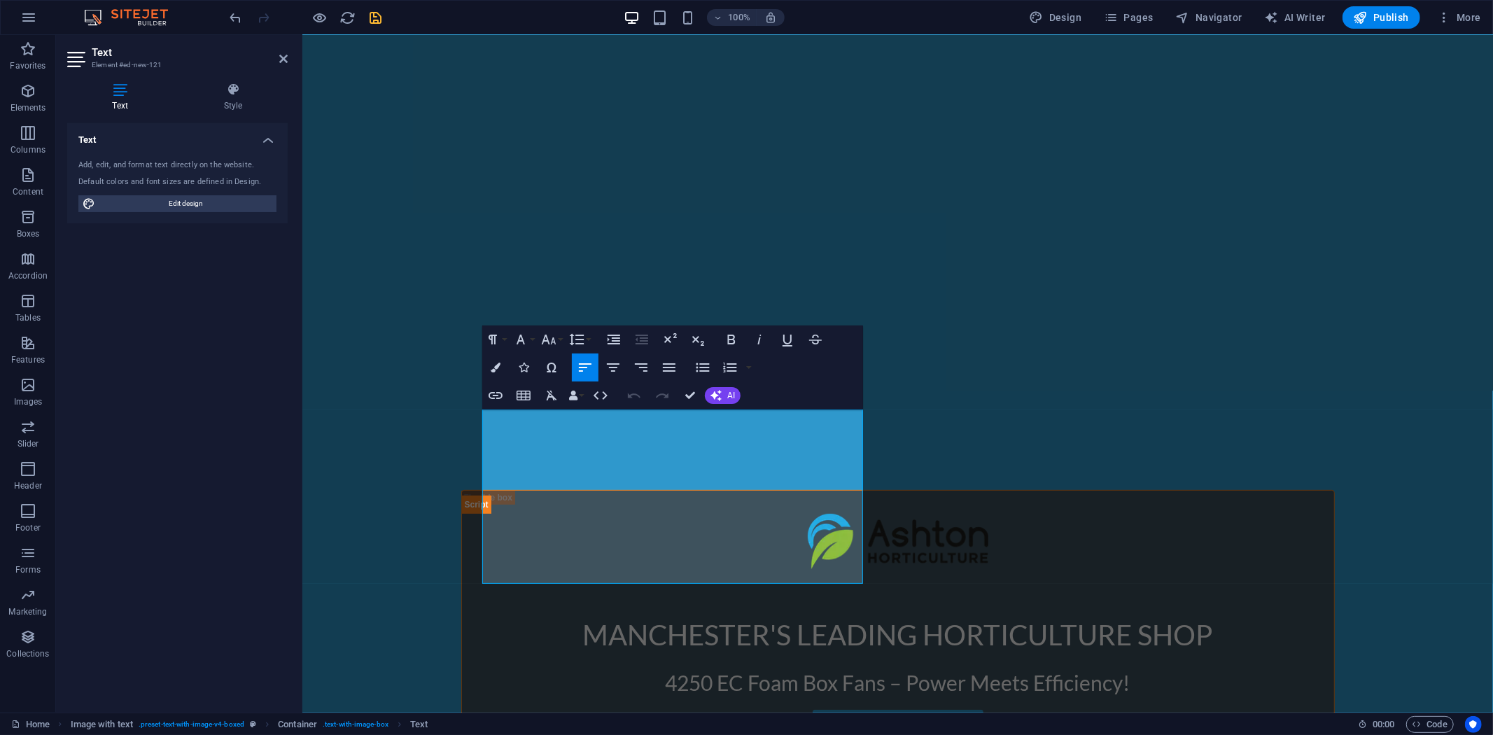
scroll to position [454, 0]
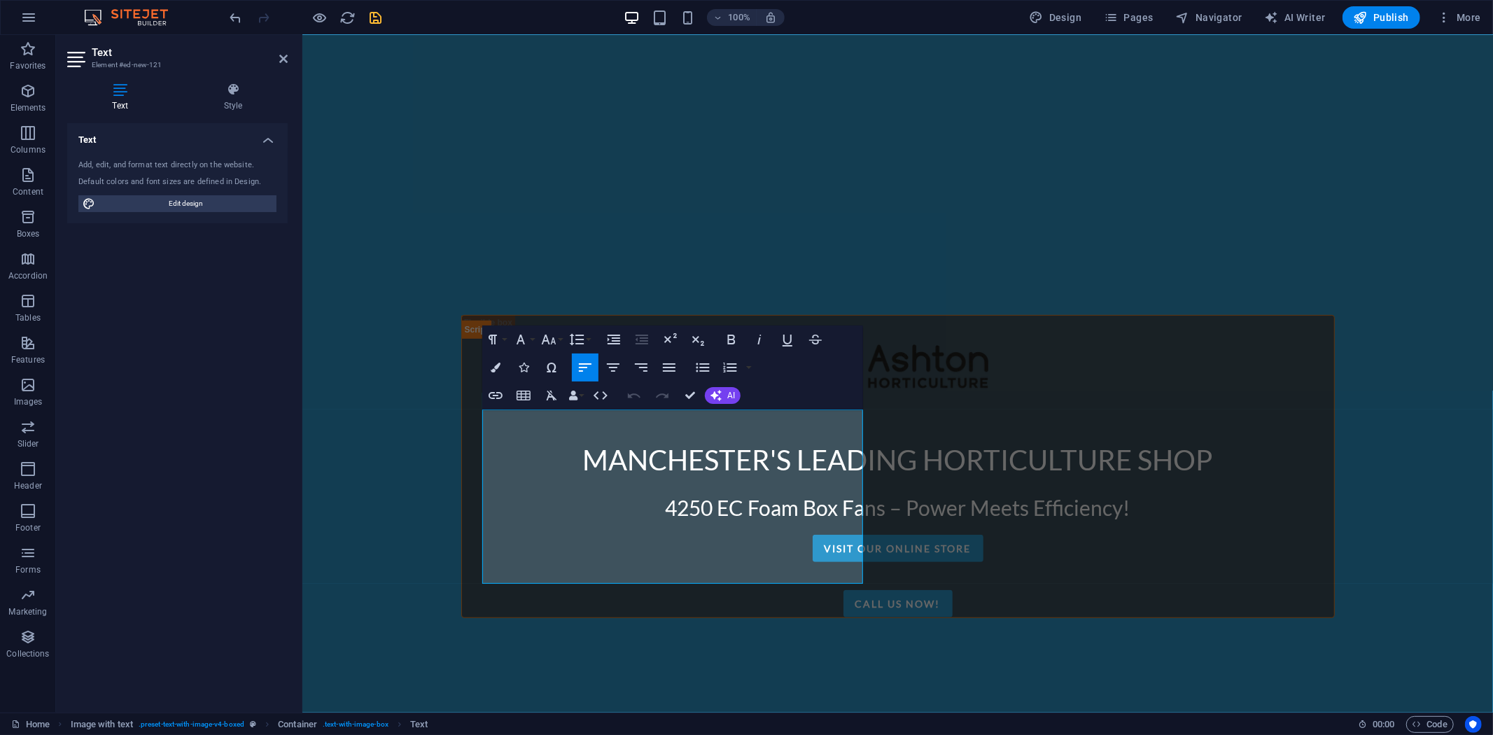
drag, startPoint x: 482, startPoint y: 591, endPoint x: 1068, endPoint y: 750, distance: 606.9
click at [766, 715] on html "Manchester's Leading Horticulture Shop 4250 EC Foam Box Fans – Power Meets Effi…" at bounding box center [897, 492] width 1191 height 1823
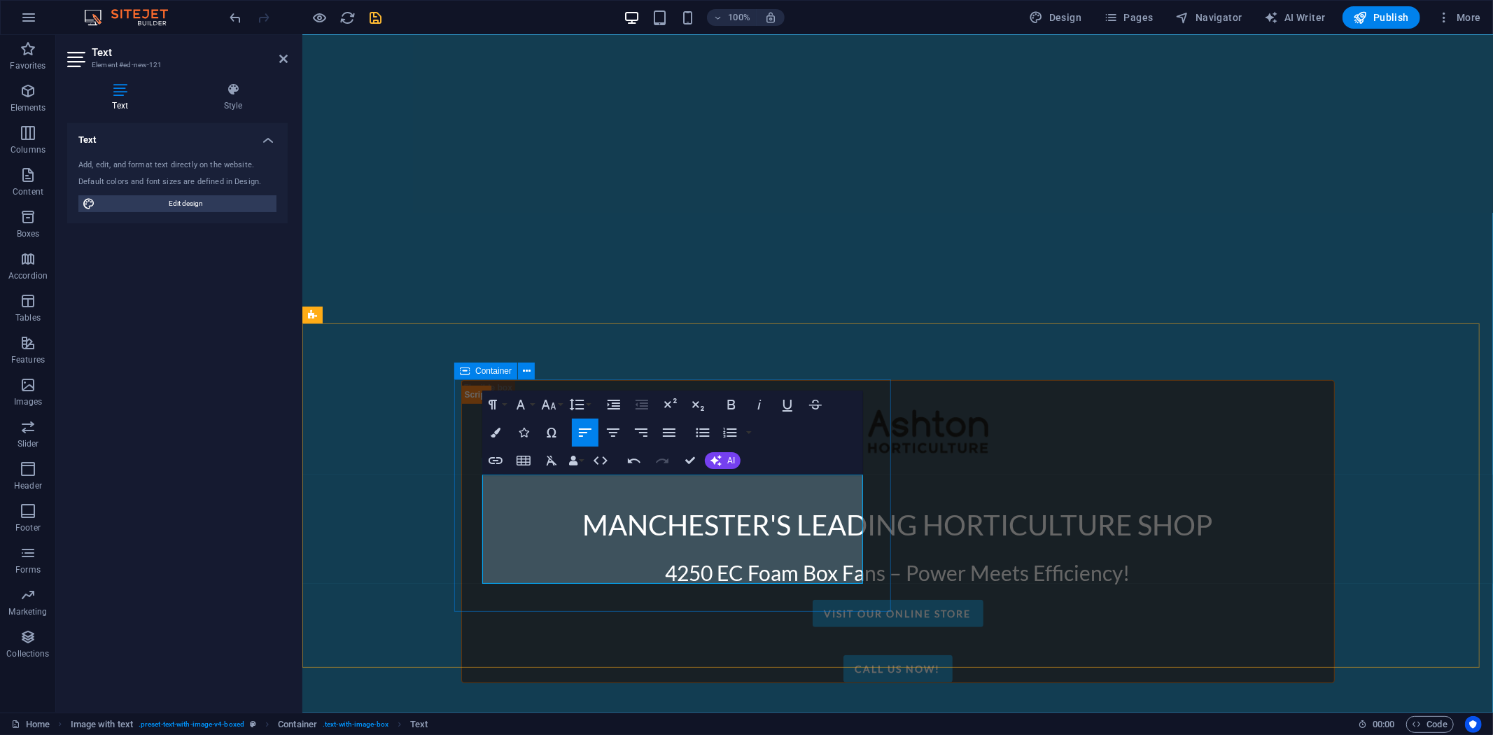
drag, startPoint x: 842, startPoint y: 575, endPoint x: 463, endPoint y: 480, distance: 391.0
click at [546, 462] on icon "button" at bounding box center [551, 460] width 17 height 17
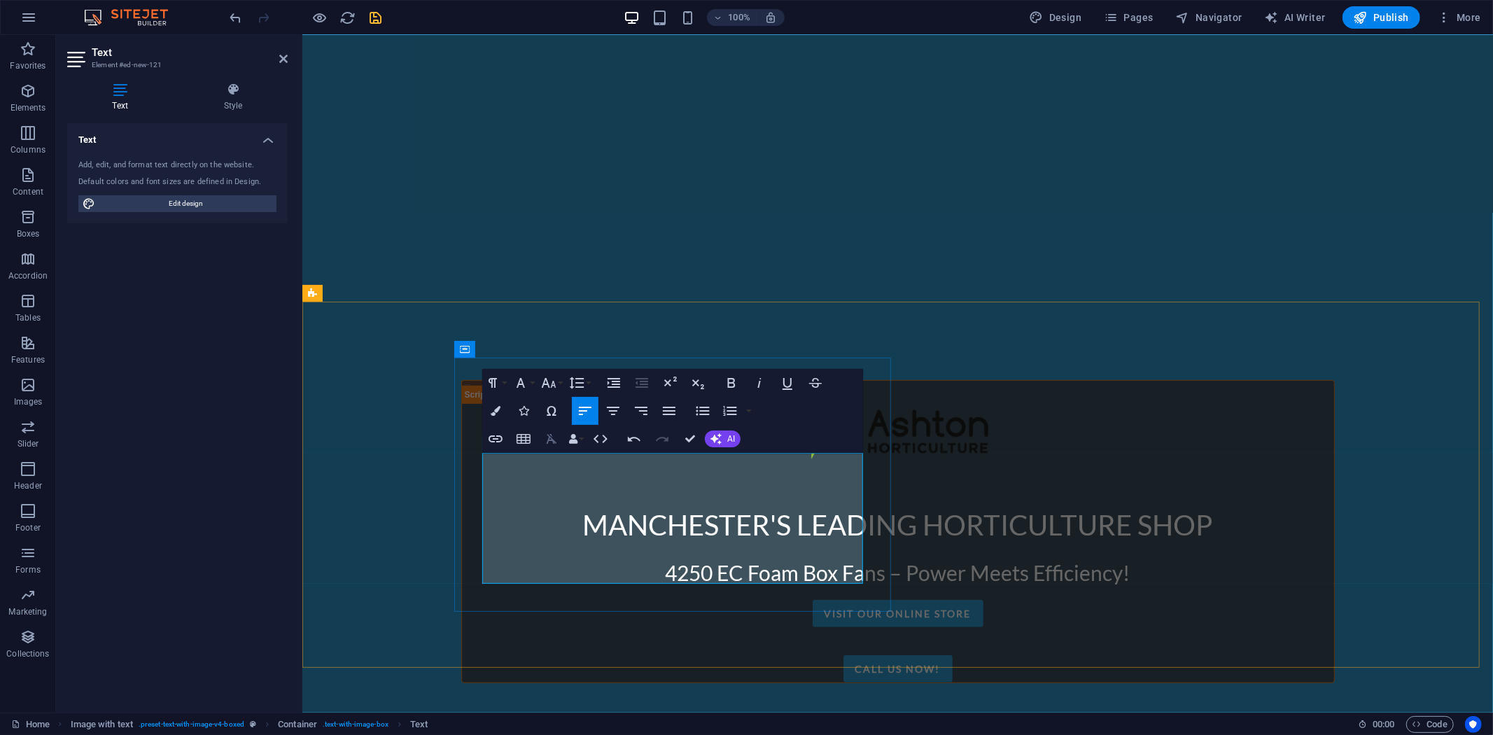
scroll to position [410, 0]
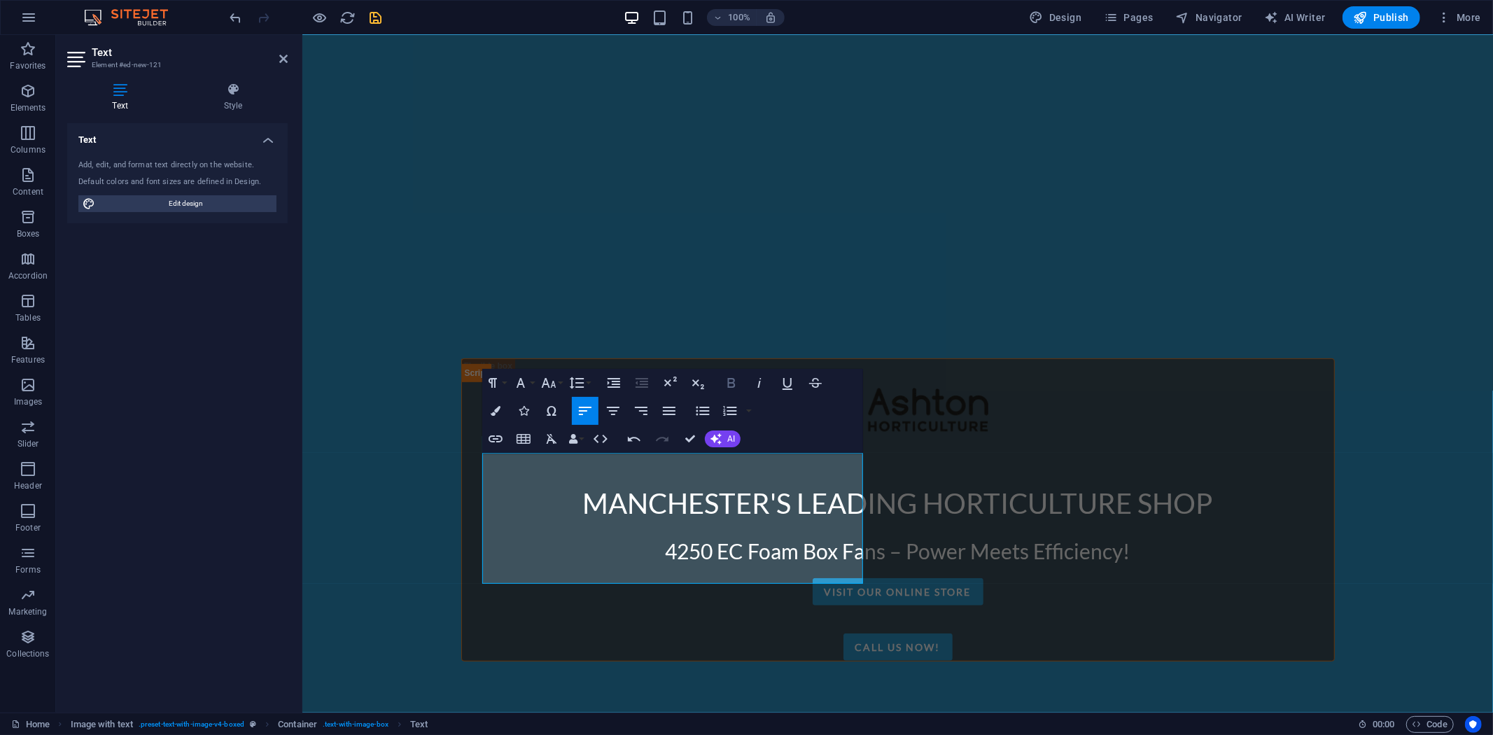
click at [726, 381] on icon "button" at bounding box center [731, 382] width 17 height 17
click at [547, 383] on icon "button" at bounding box center [549, 383] width 15 height 10
click at [561, 542] on link "18" at bounding box center [563, 536] width 50 height 21
click at [554, 382] on icon "button" at bounding box center [548, 382] width 17 height 17
click at [566, 569] on link "30" at bounding box center [563, 578] width 50 height 21
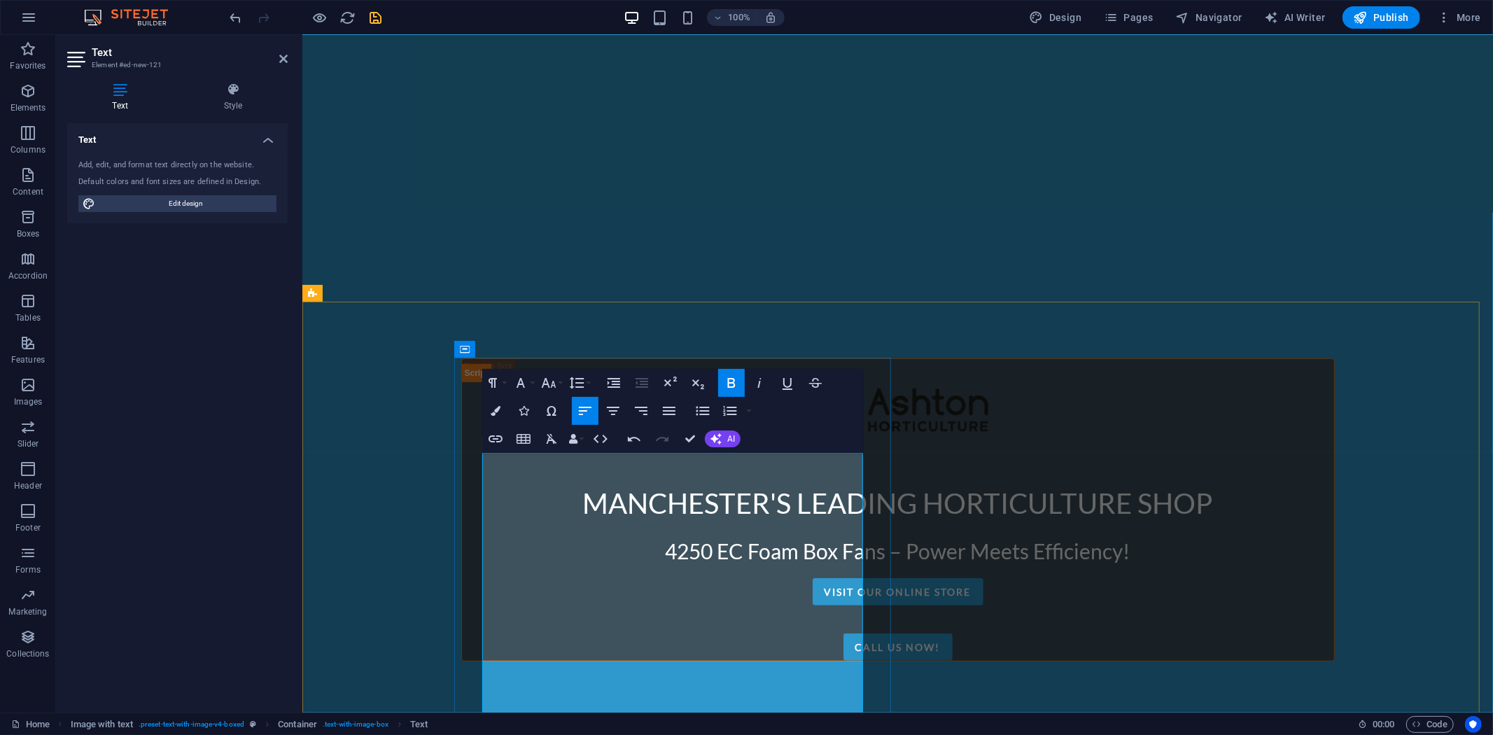
drag, startPoint x: 625, startPoint y: 688, endPoint x: 479, endPoint y: 477, distance: 256.7
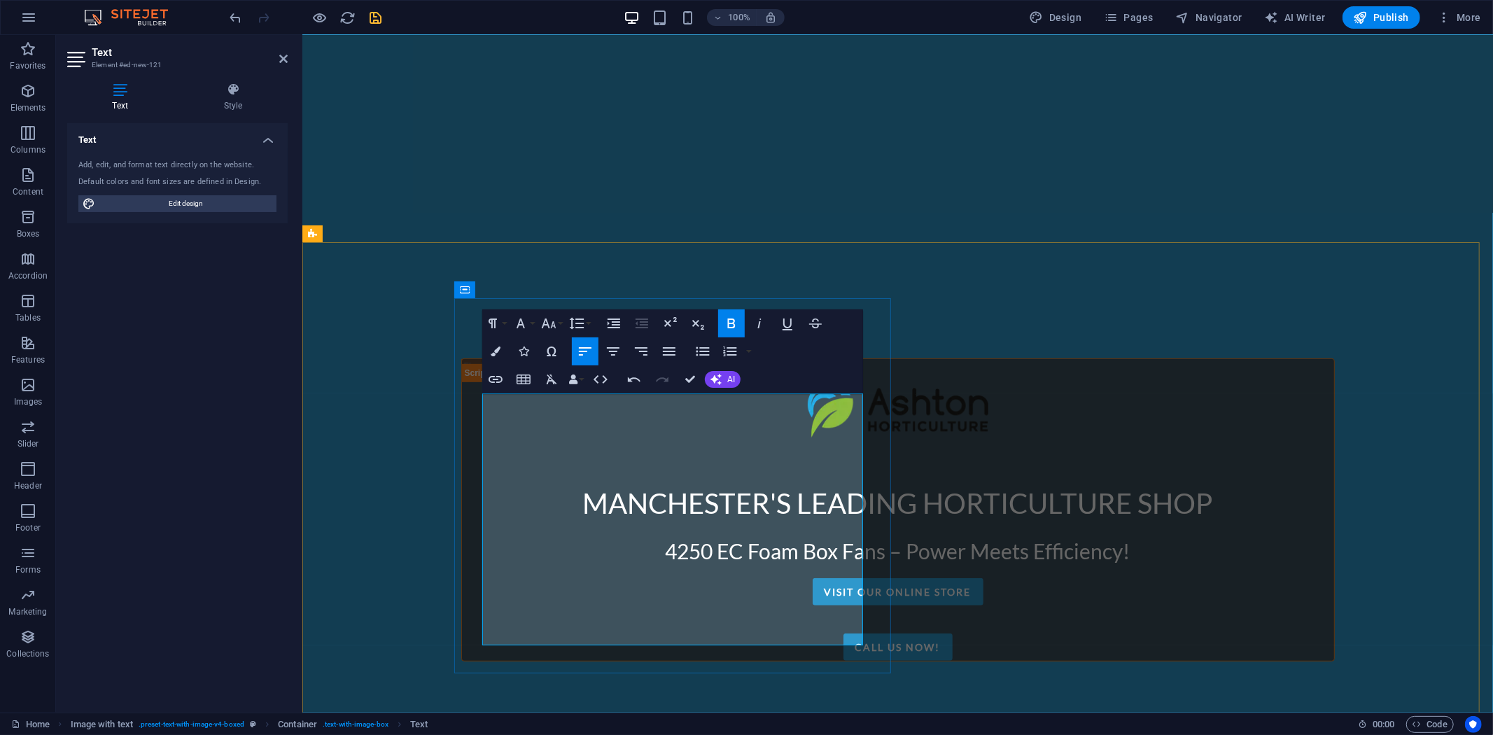
scroll to position [488, 0]
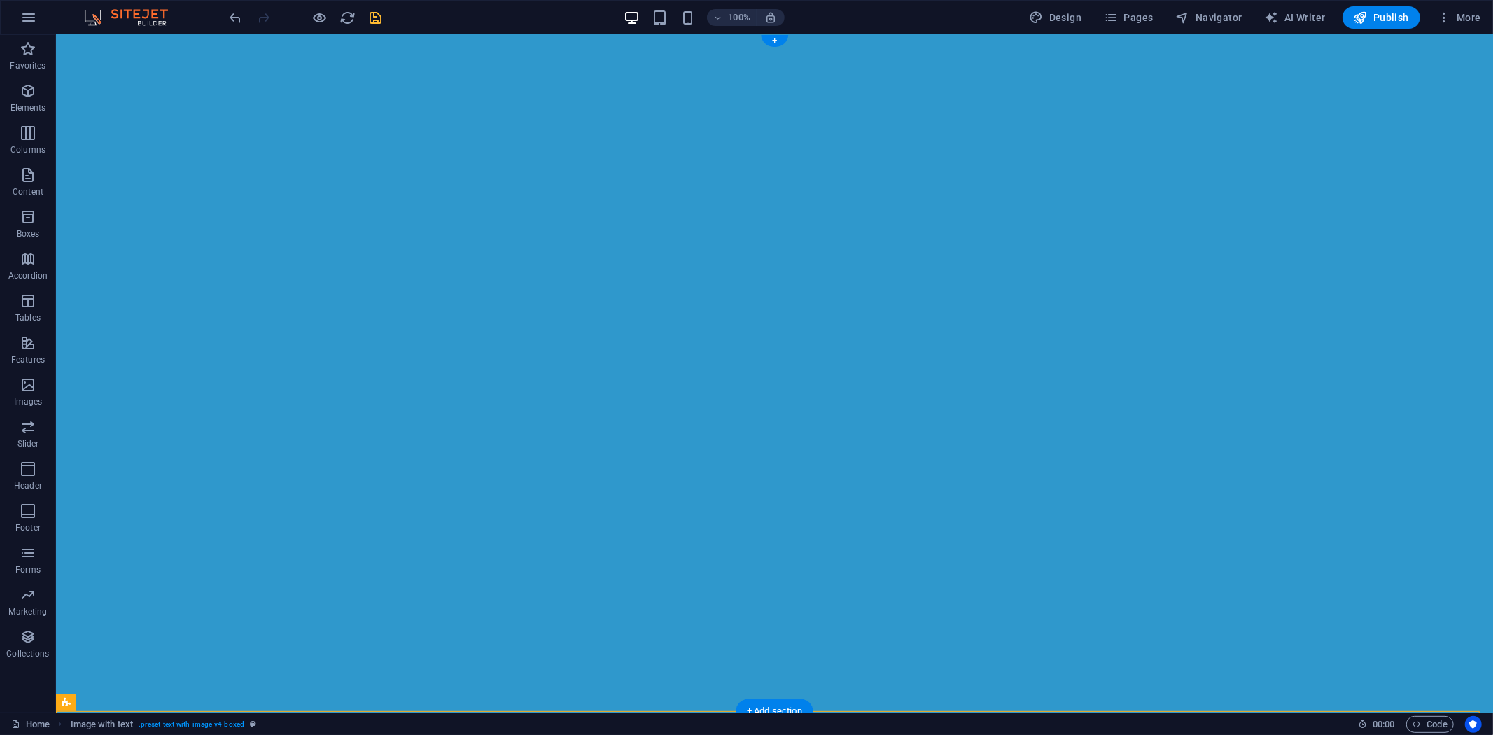
scroll to position [0, 0]
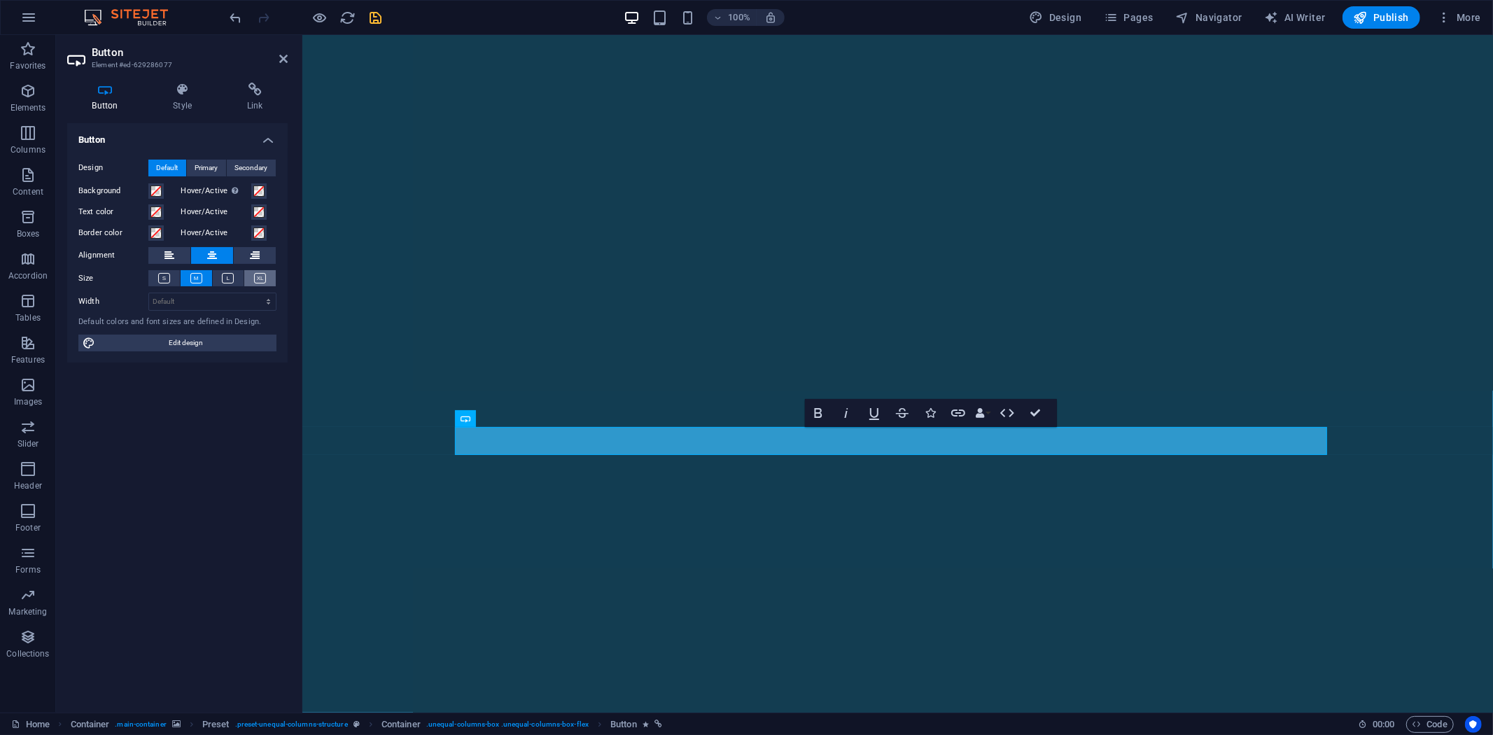
click at [262, 275] on icon at bounding box center [260, 278] width 12 height 10
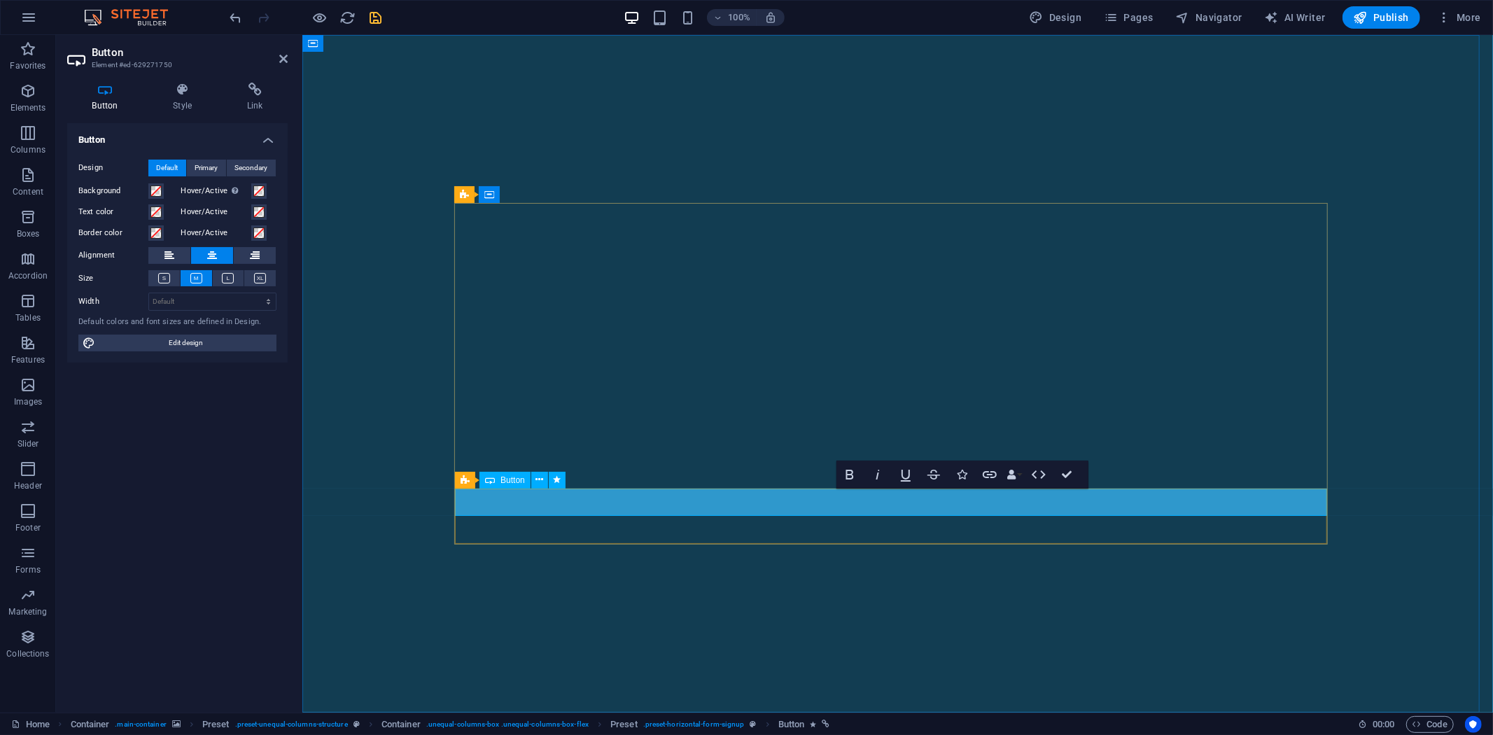
click at [265, 279] on icon at bounding box center [260, 278] width 12 height 10
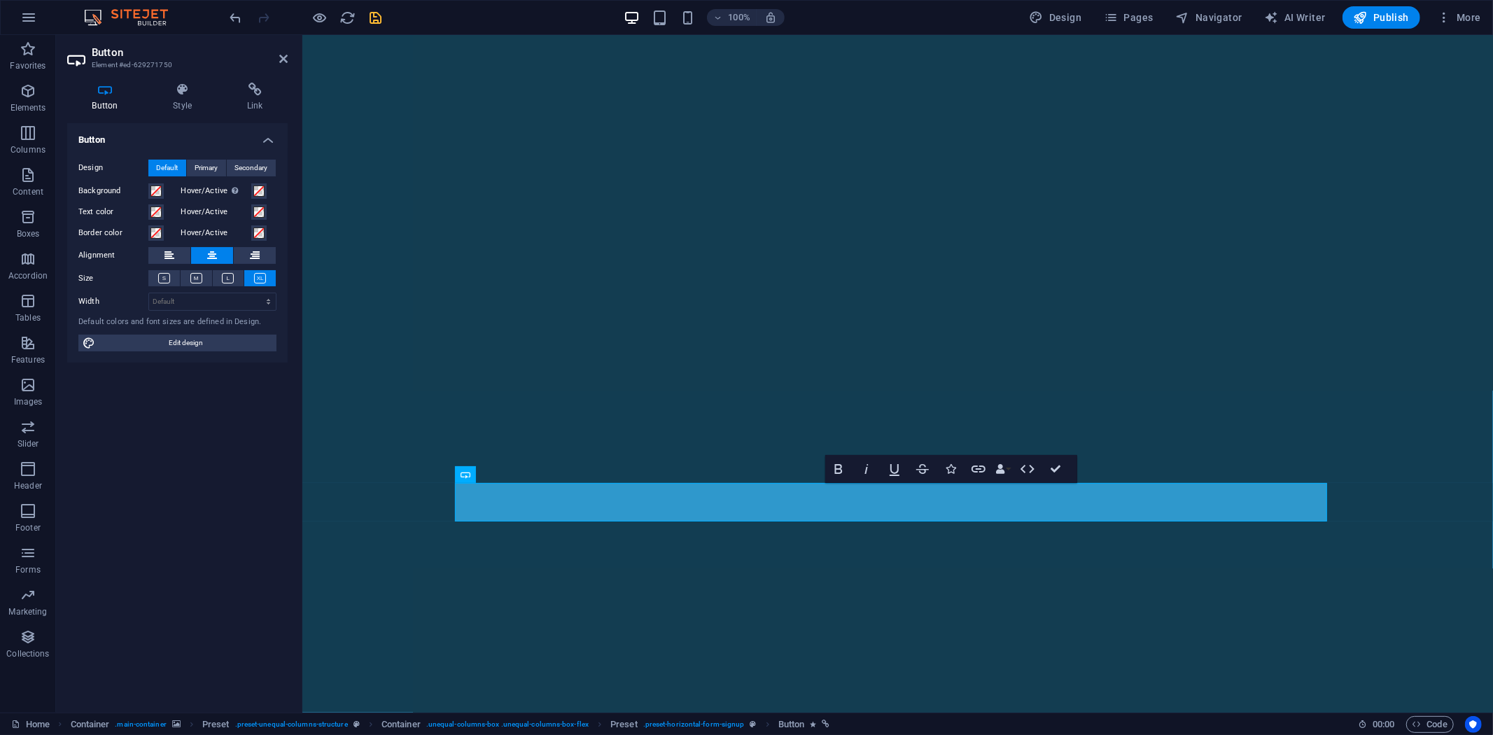
click at [582, 617] on figure at bounding box center [897, 373] width 1191 height 678
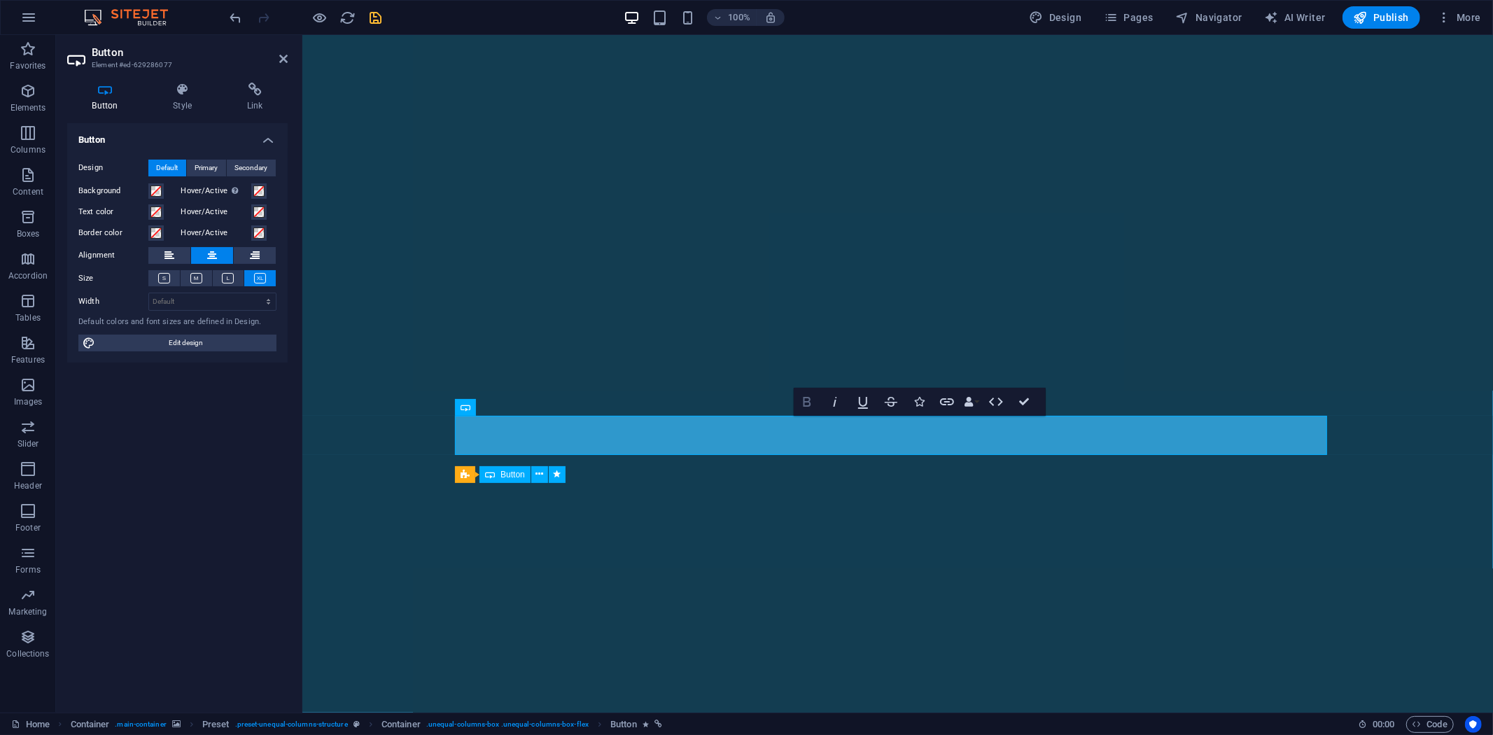
click at [802, 397] on icon "button" at bounding box center [807, 401] width 17 height 17
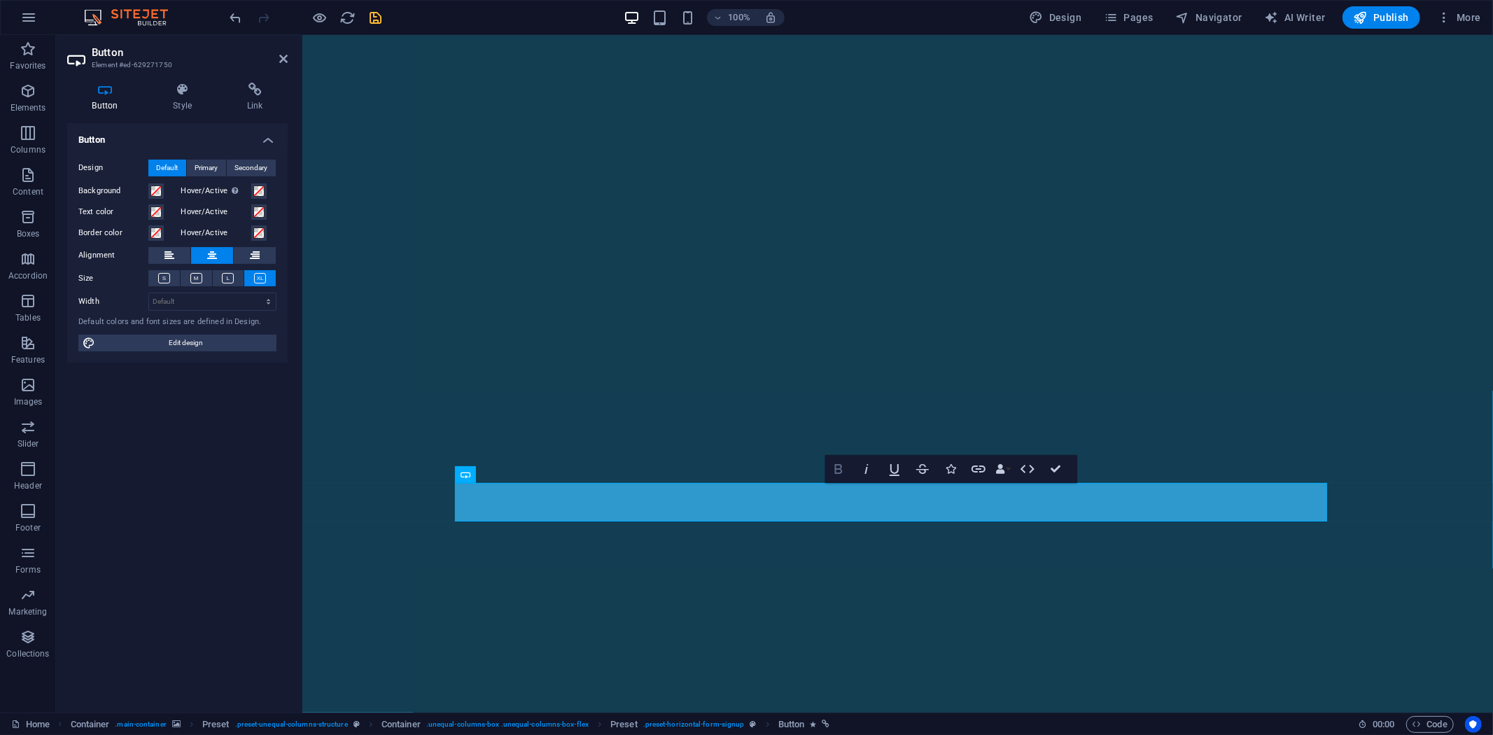
click at [839, 470] on icon "button" at bounding box center [838, 469] width 17 height 17
click at [1185, 622] on figure at bounding box center [897, 373] width 1191 height 678
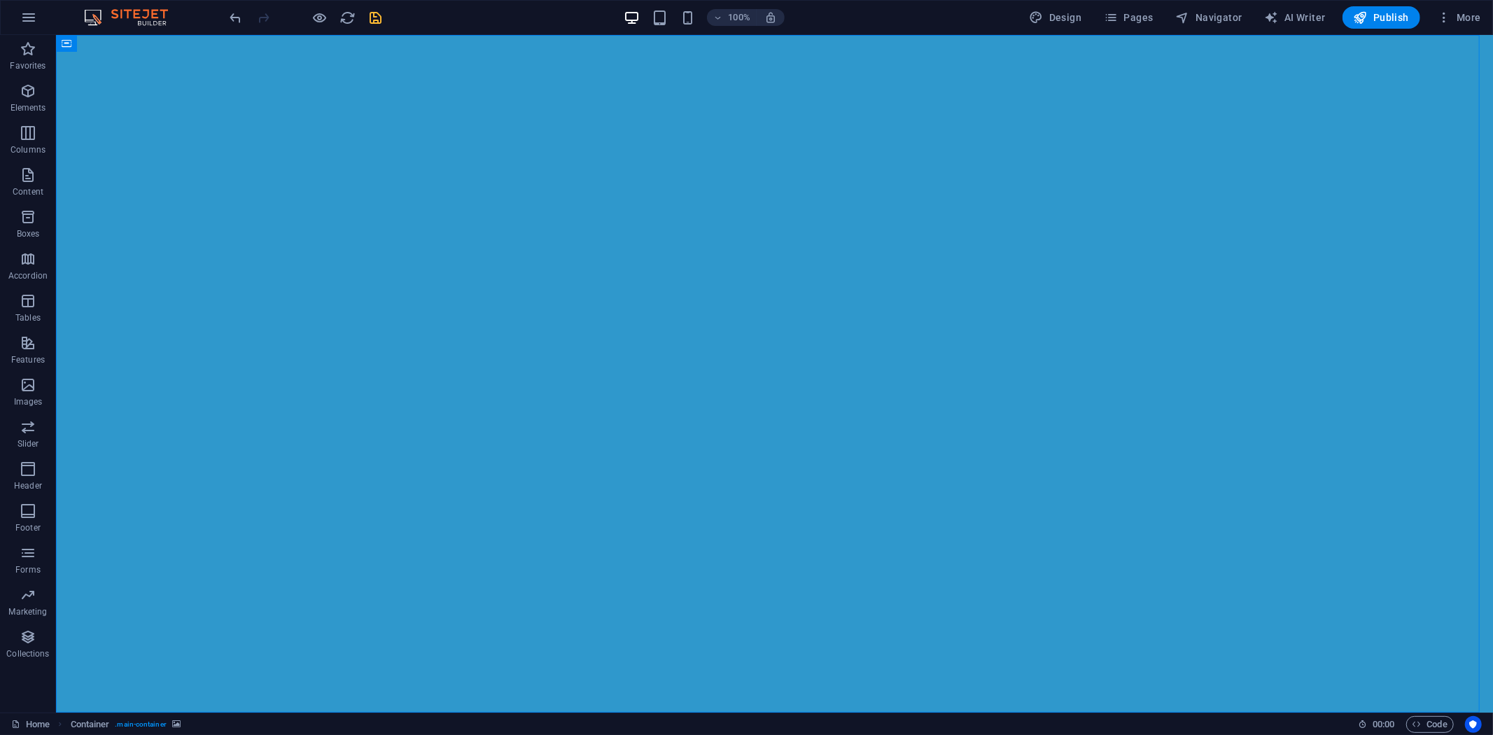
click at [378, 15] on icon "save" at bounding box center [376, 18] width 16 height 16
drag, startPoint x: 999, startPoint y: 392, endPoint x: 696, endPoint y: 394, distance: 302.4
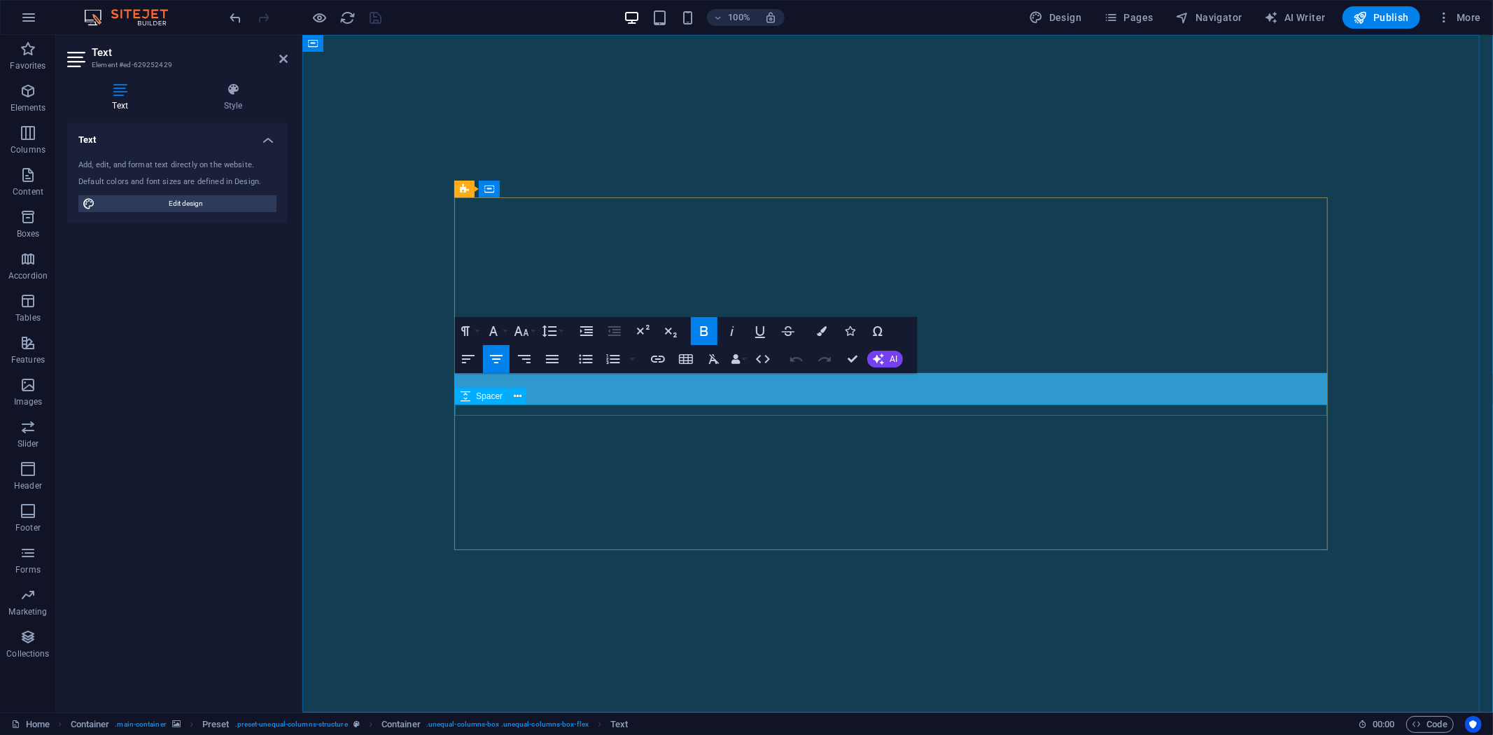
drag, startPoint x: 660, startPoint y: 383, endPoint x: 1151, endPoint y: 404, distance: 491.1
copy span "4250 EC Foam Box Fans – Power Meets Efficiency!"
click at [1463, 19] on span "More" at bounding box center [1459, 17] width 44 height 14
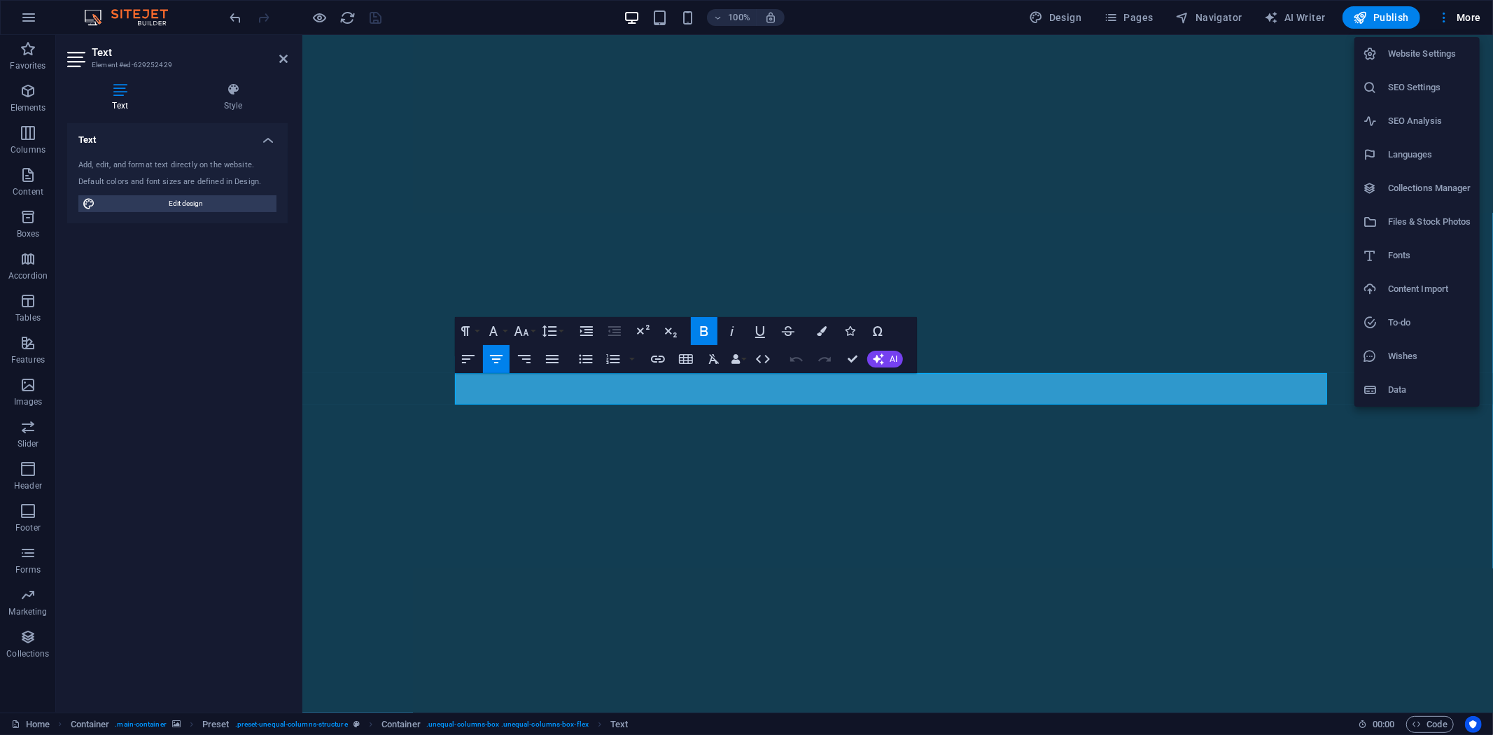
click at [1415, 92] on h6 "SEO Settings" at bounding box center [1429, 87] width 83 height 17
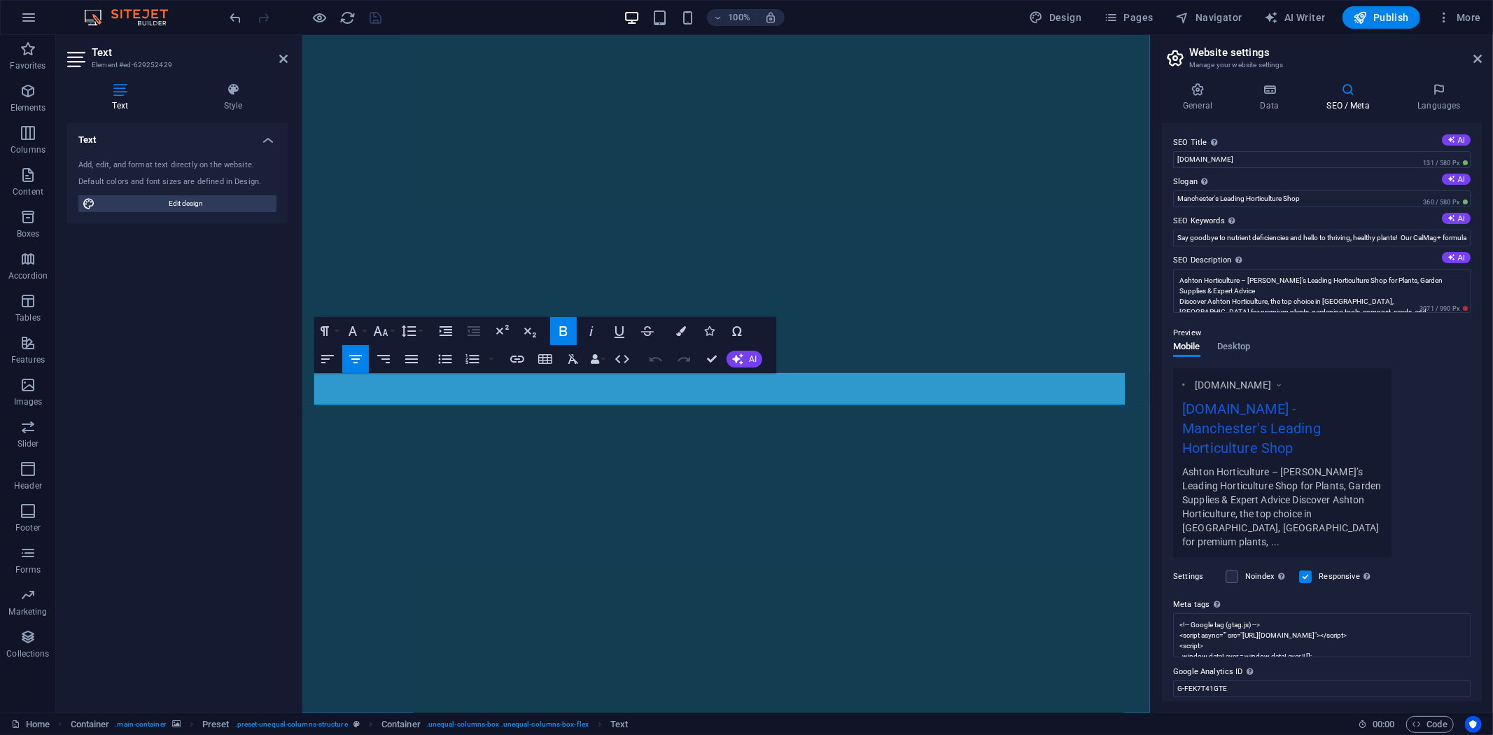
drag, startPoint x: 1261, startPoint y: 100, endPoint x: 1263, endPoint y: 119, distance: 19.0
click at [1262, 101] on h4 "Data" at bounding box center [1272, 97] width 66 height 29
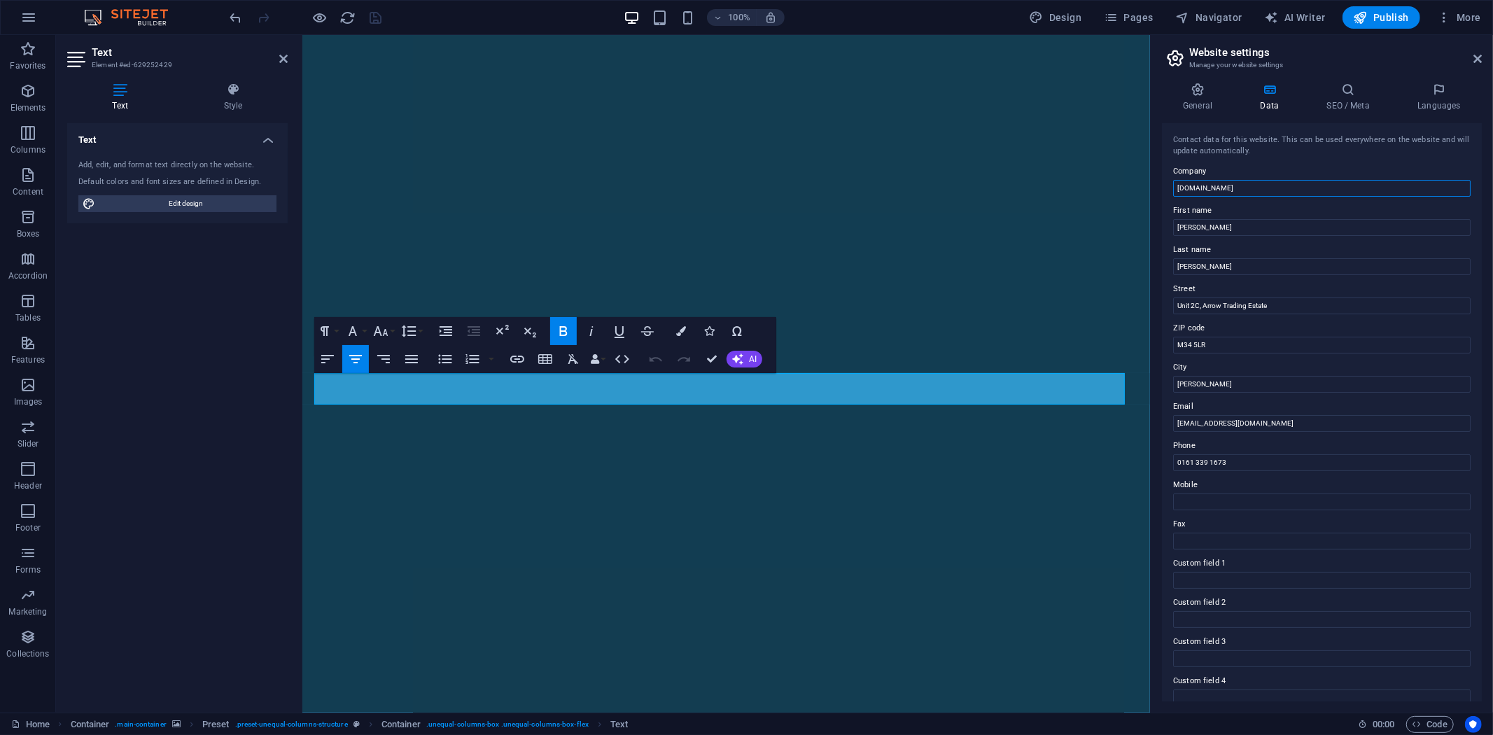
click at [1250, 185] on input "[DOMAIN_NAME]" at bounding box center [1321, 188] width 297 height 17
drag, startPoint x: 1250, startPoint y: 185, endPoint x: 1168, endPoint y: 192, distance: 82.9
click at [1168, 192] on div "Contact data for this website. This can be used everywhere on the website and w…" at bounding box center [1322, 412] width 320 height 578
type input "Ashton Horticulture"
click at [379, 18] on icon "save" at bounding box center [376, 18] width 16 height 16
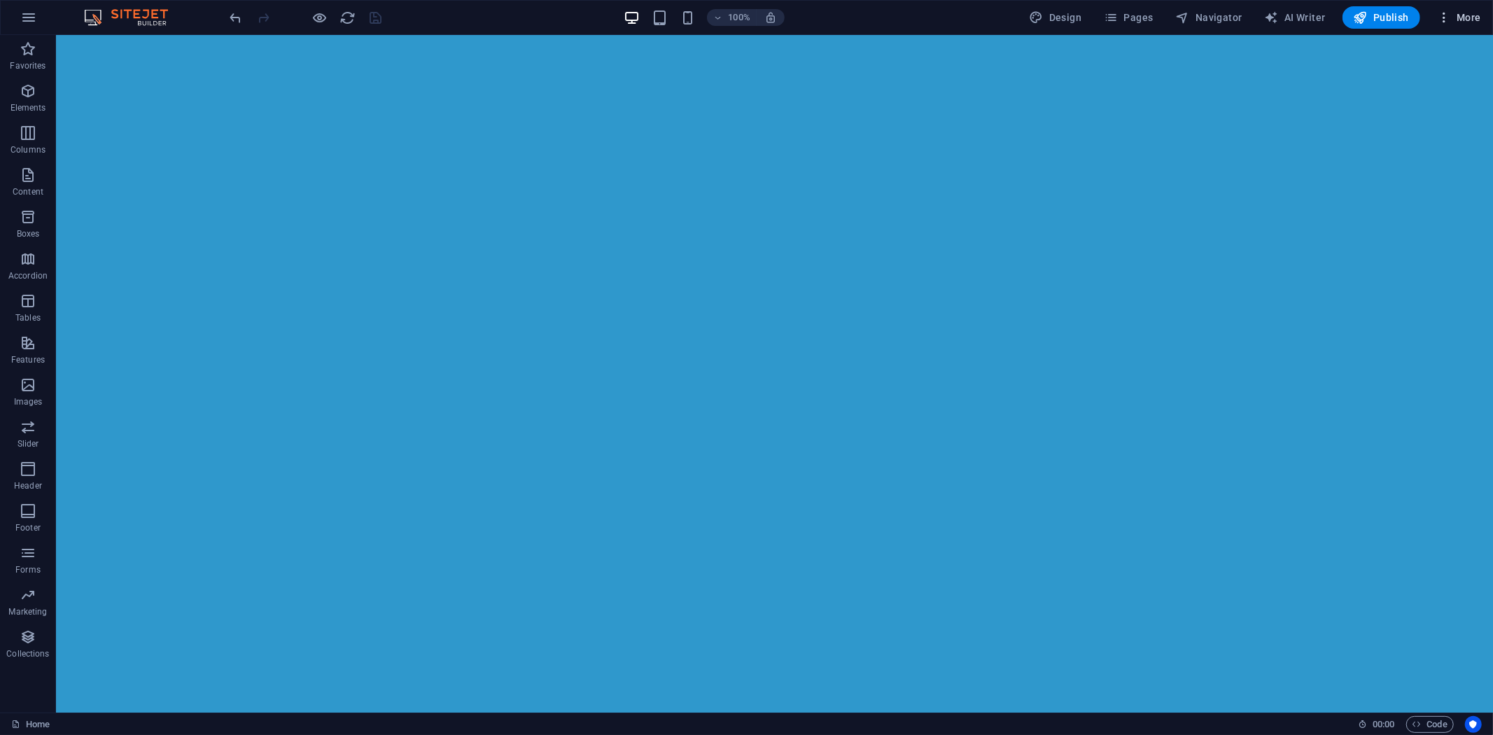
click at [1470, 21] on span "More" at bounding box center [1459, 17] width 44 height 14
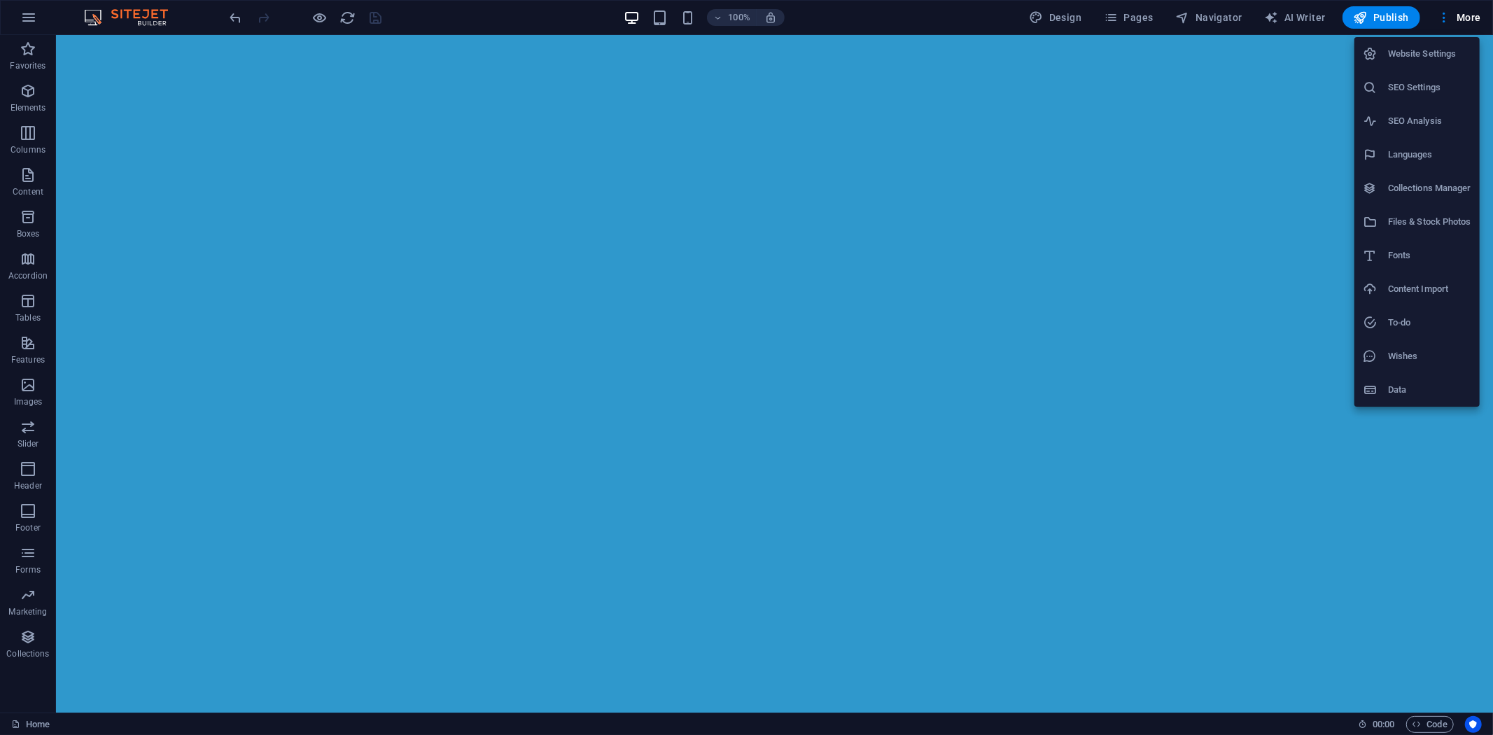
click at [1426, 83] on h6 "SEO Settings" at bounding box center [1429, 87] width 83 height 17
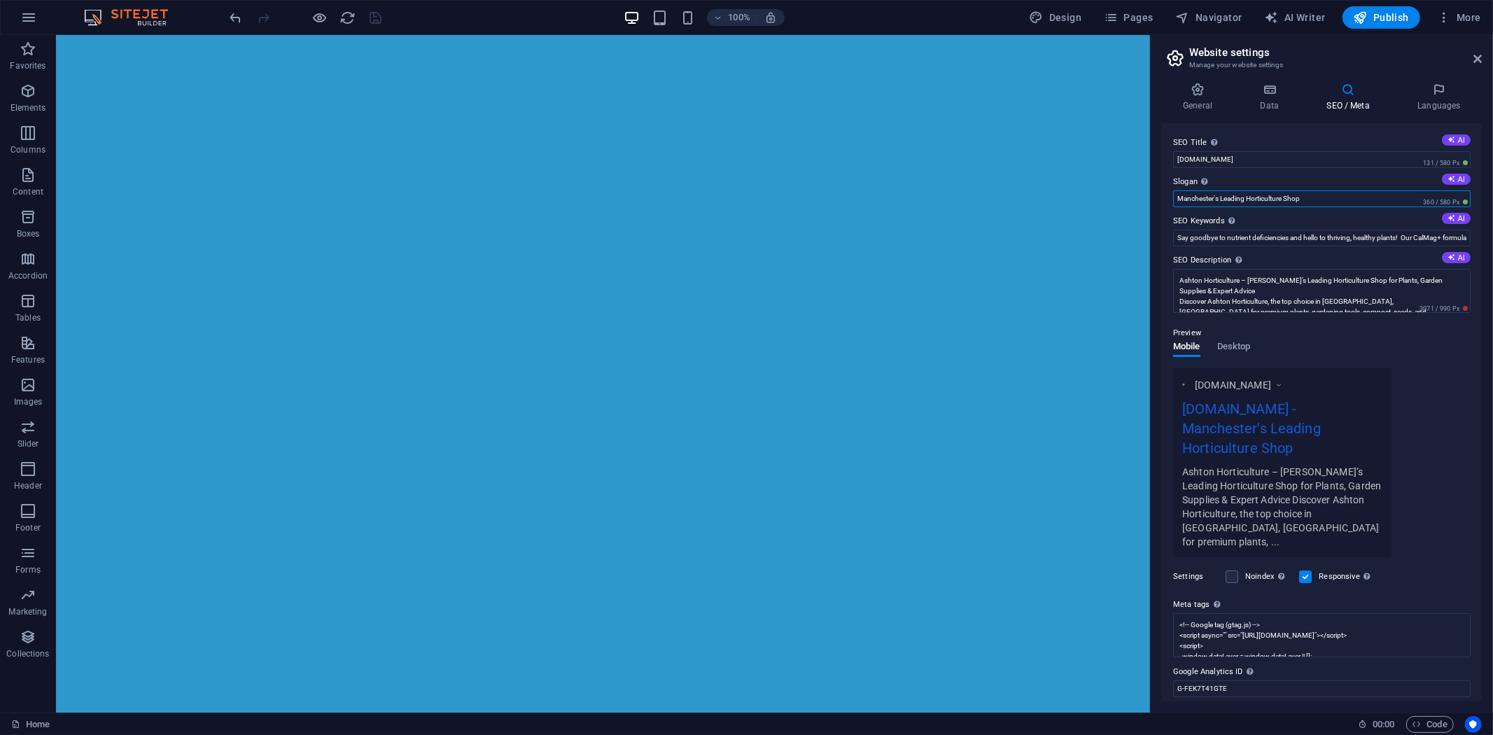
click at [1326, 193] on input "Manchester's Leading Horticulture Shop" at bounding box center [1321, 198] width 297 height 17
paste input "4250 EC Foam Box Fans – Power Meets Efficiency!"
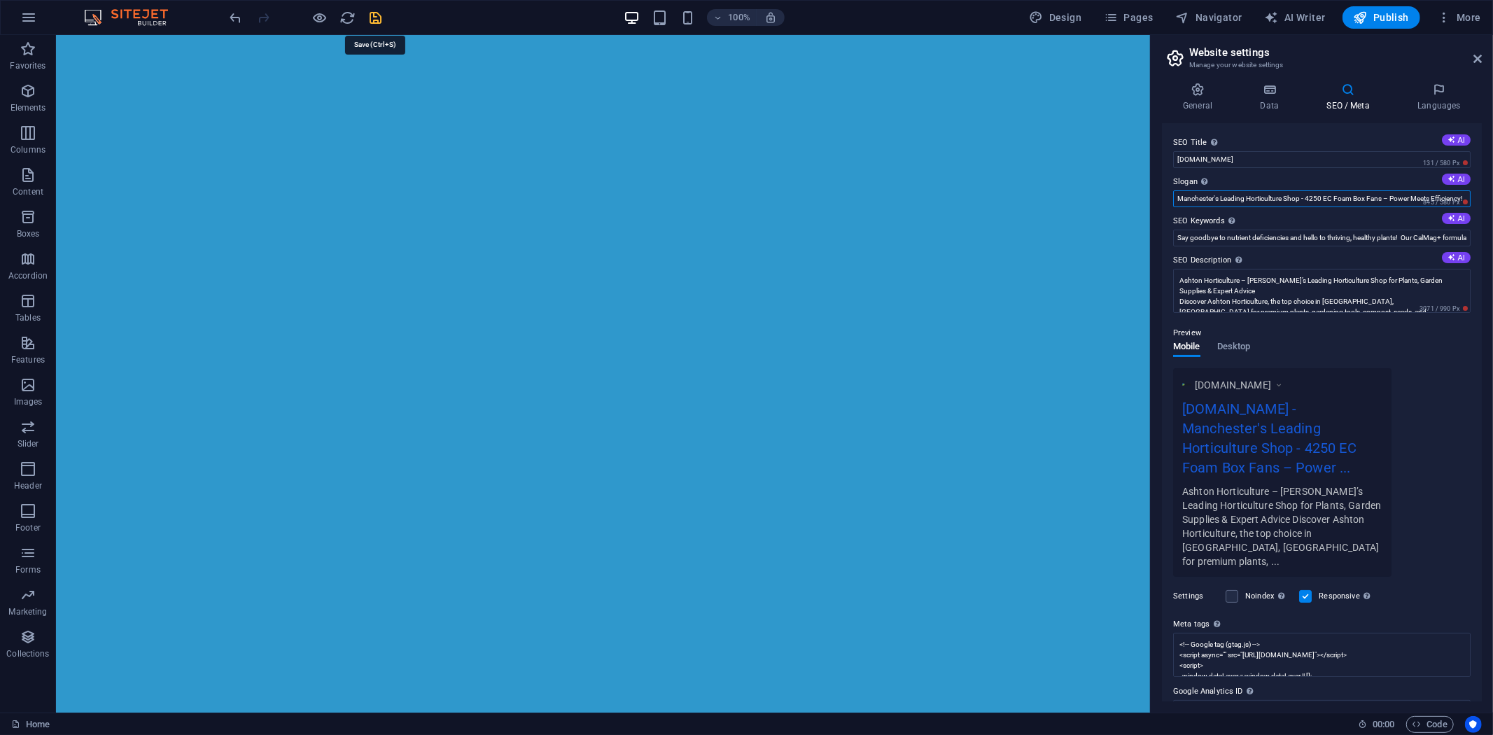
type input "Manchester's Leading Horticulture Shop - 4250 EC Foam Box Fans – Power Meets Ef…"
click at [372, 22] on icon "save" at bounding box center [376, 18] width 16 height 16
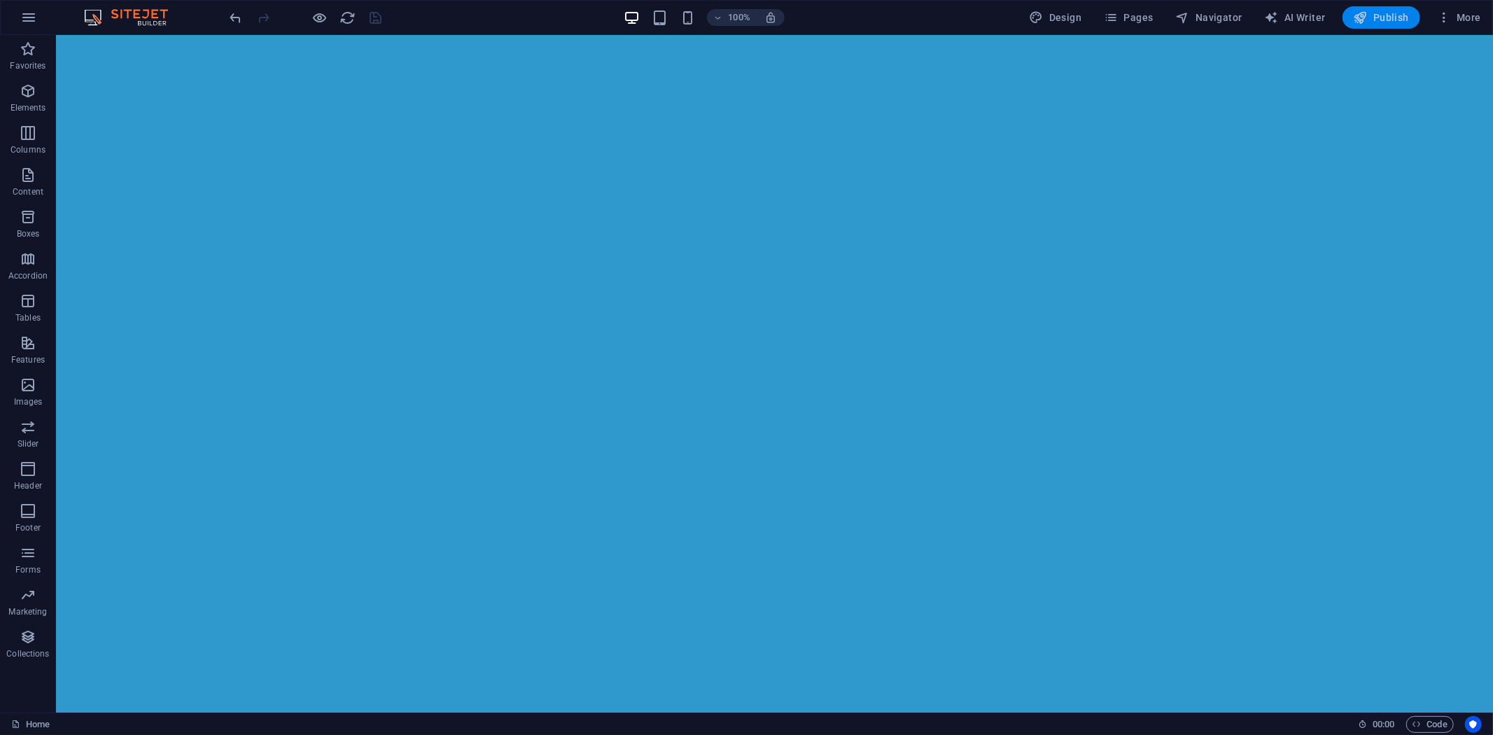
click at [1378, 15] on span "Publish" at bounding box center [1381, 17] width 55 height 14
